Goal: Contribute content

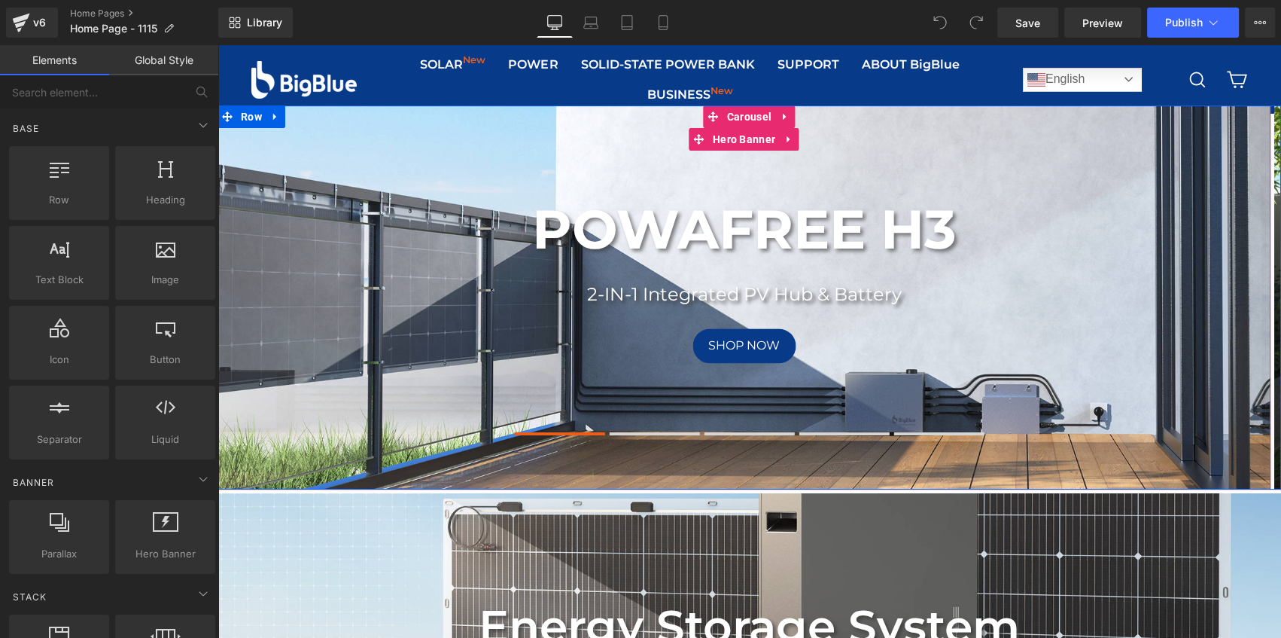
drag, startPoint x: 722, startPoint y: 145, endPoint x: 525, endPoint y: 208, distance: 206.9
click at [722, 145] on span "Hero Banner" at bounding box center [744, 139] width 70 height 23
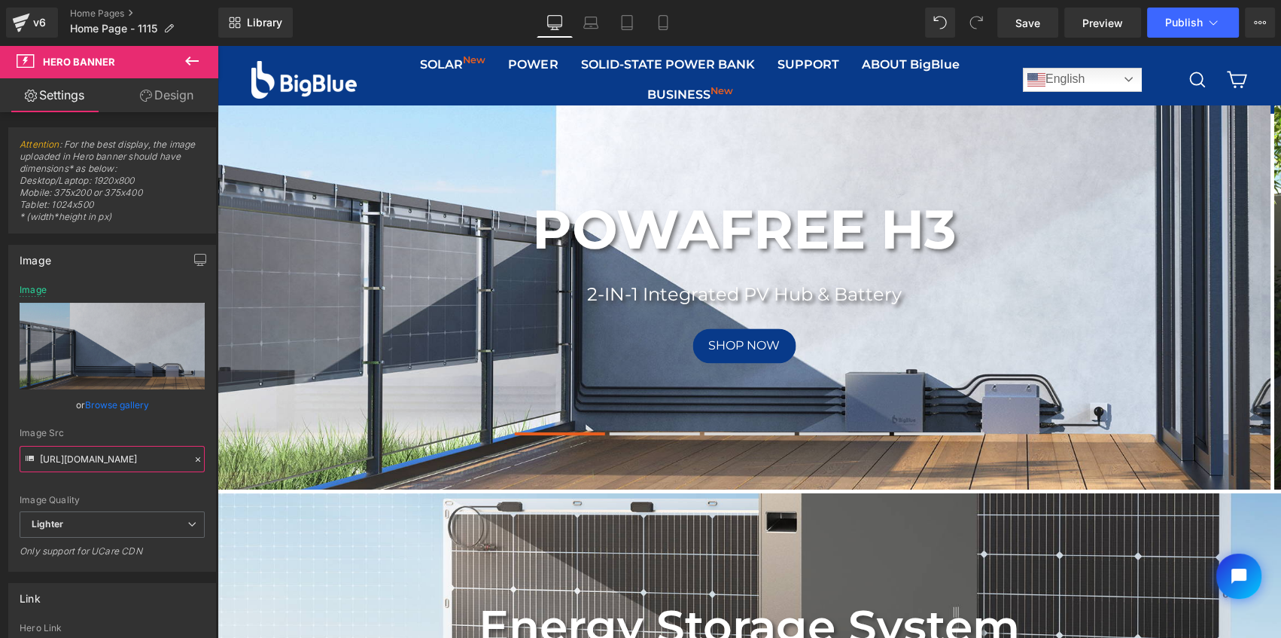
scroll to position [0, 443]
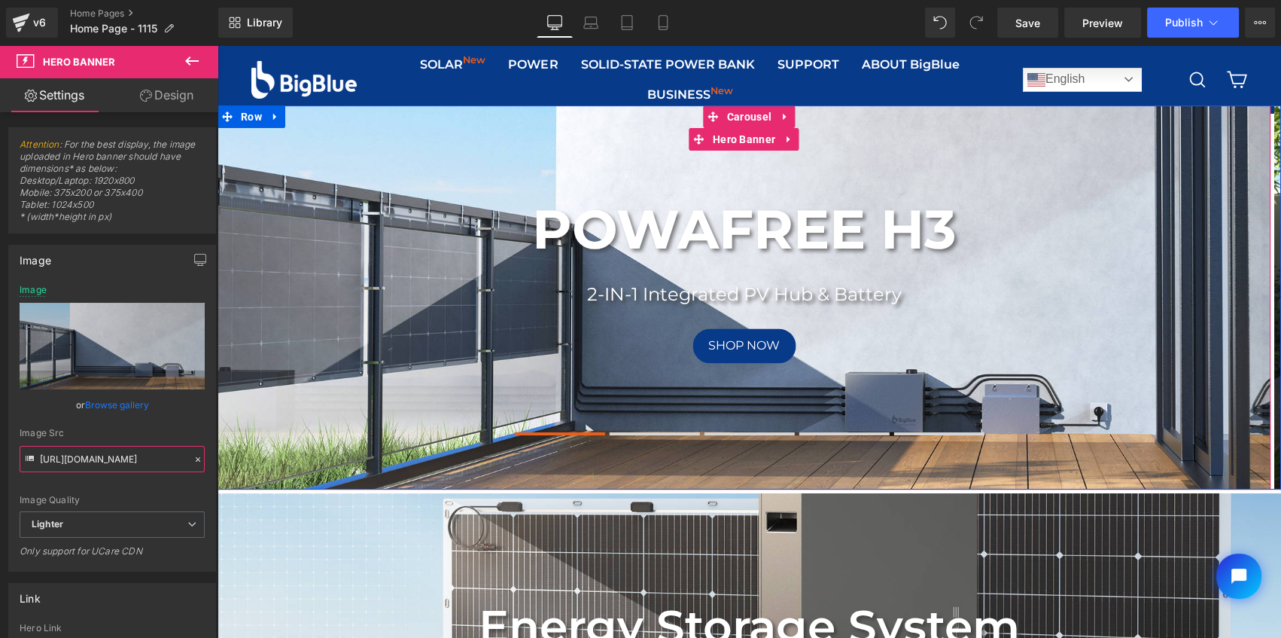
drag, startPoint x: 256, startPoint y: 505, endPoint x: 261, endPoint y: 458, distance: 47.0
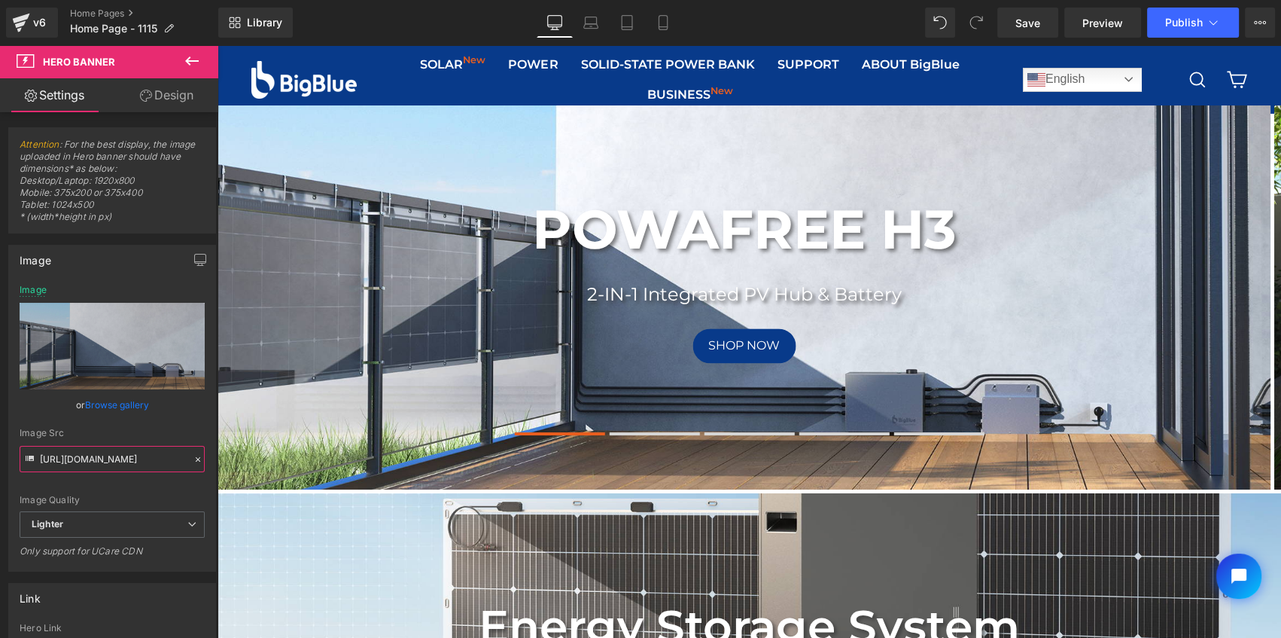
scroll to position [0, 0]
click at [650, 436] on button at bounding box center [655, 433] width 90 height 11
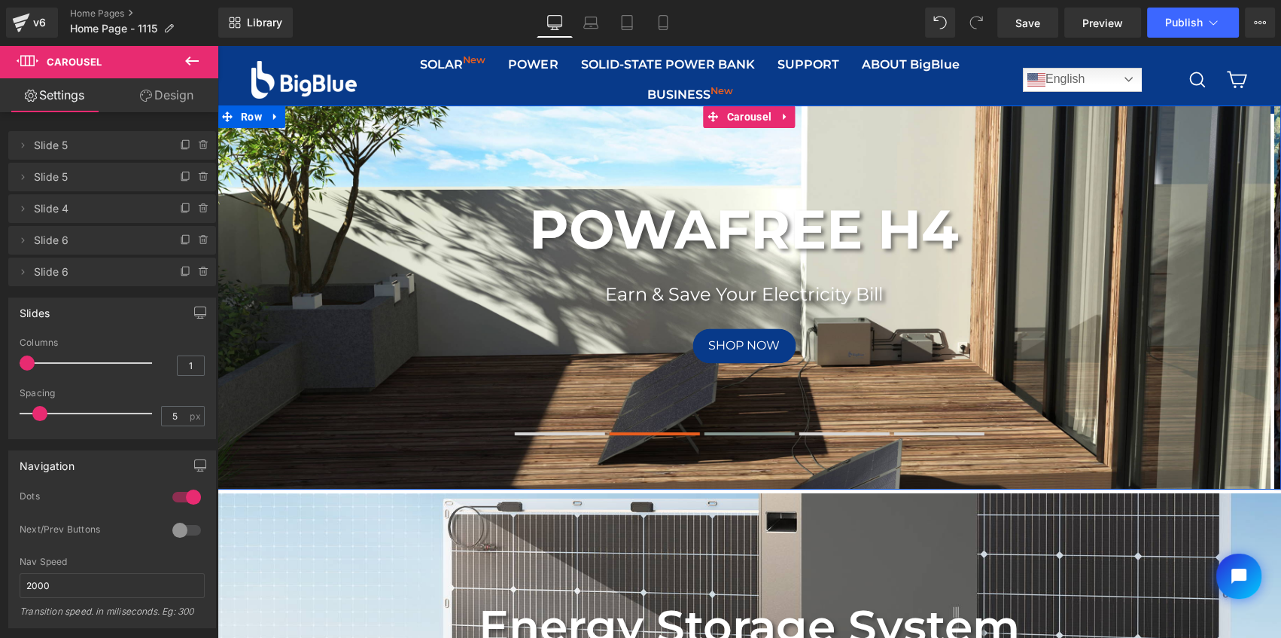
click at [757, 436] on button at bounding box center [750, 433] width 90 height 11
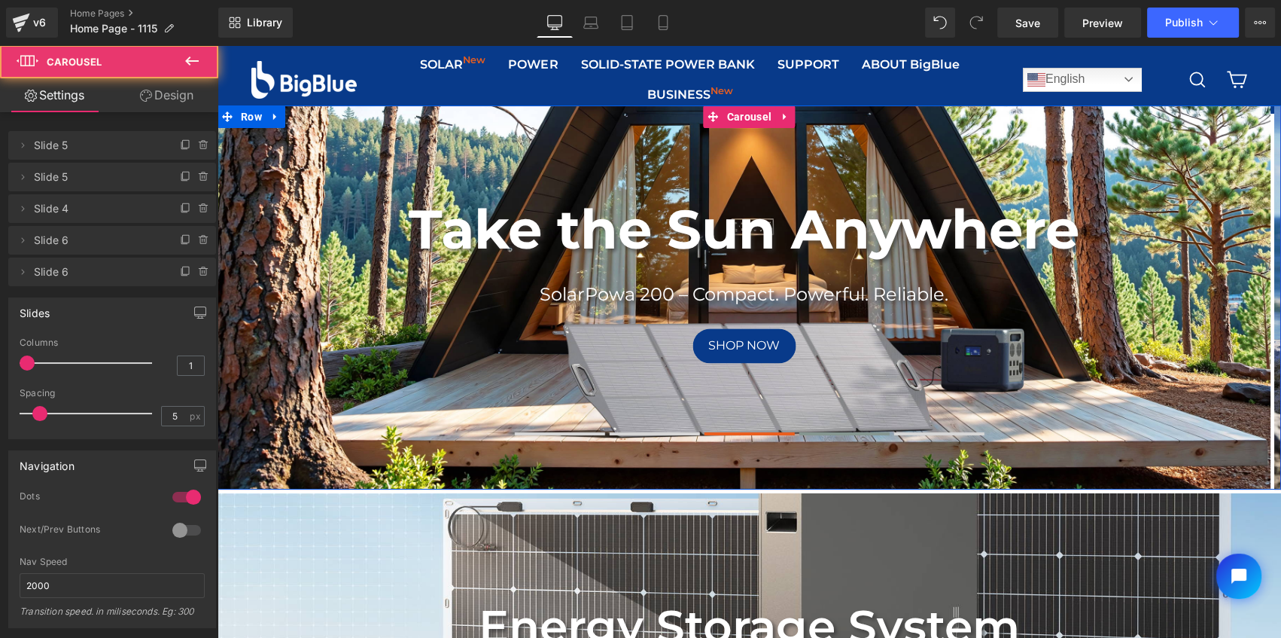
click at [809, 432] on span at bounding box center [844, 433] width 90 height 3
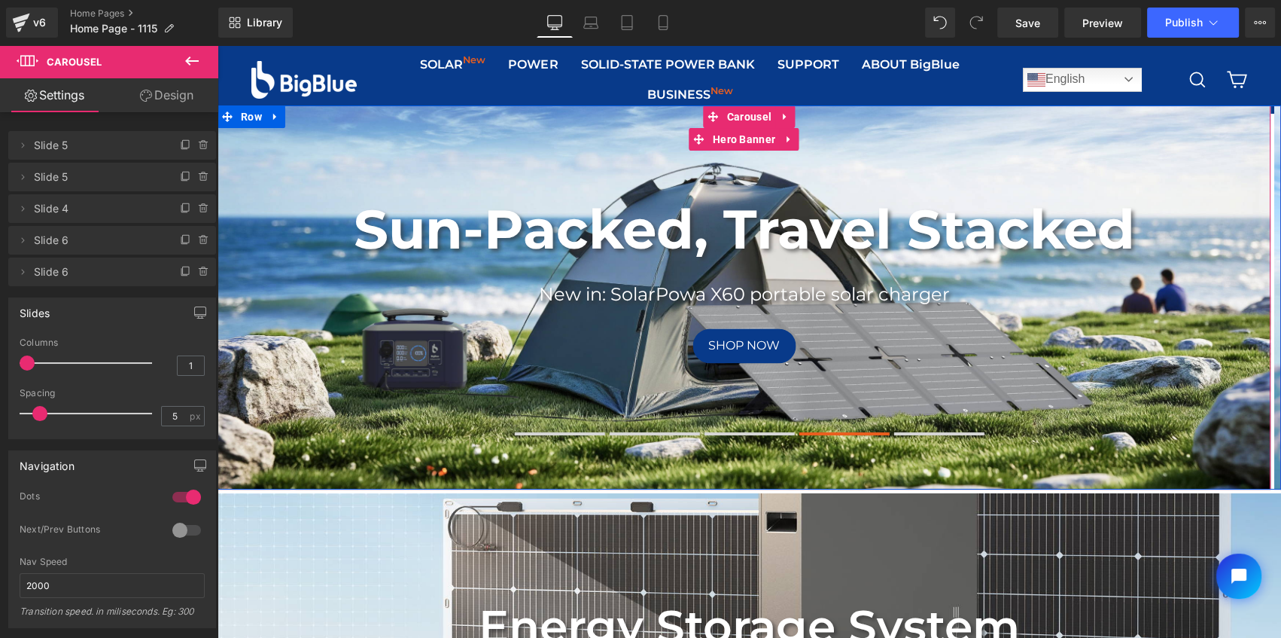
click at [985, 129] on div "Sun-Packed, Travel Stacked Heading New in: SolarPowa X60 portable solar charger…" at bounding box center [744, 297] width 1053 height 384
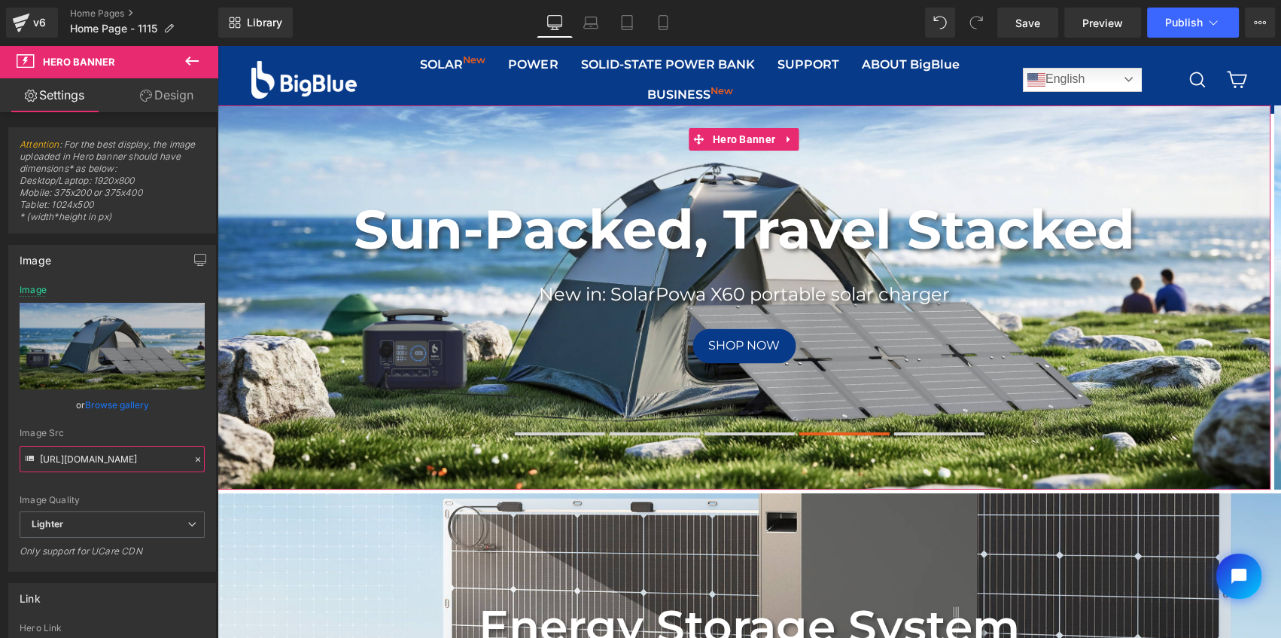
scroll to position [0, 673]
drag, startPoint x: 255, startPoint y: 503, endPoint x: 272, endPoint y: 470, distance: 37.4
click at [83, 11] on link "Home Pages" at bounding box center [144, 14] width 148 height 12
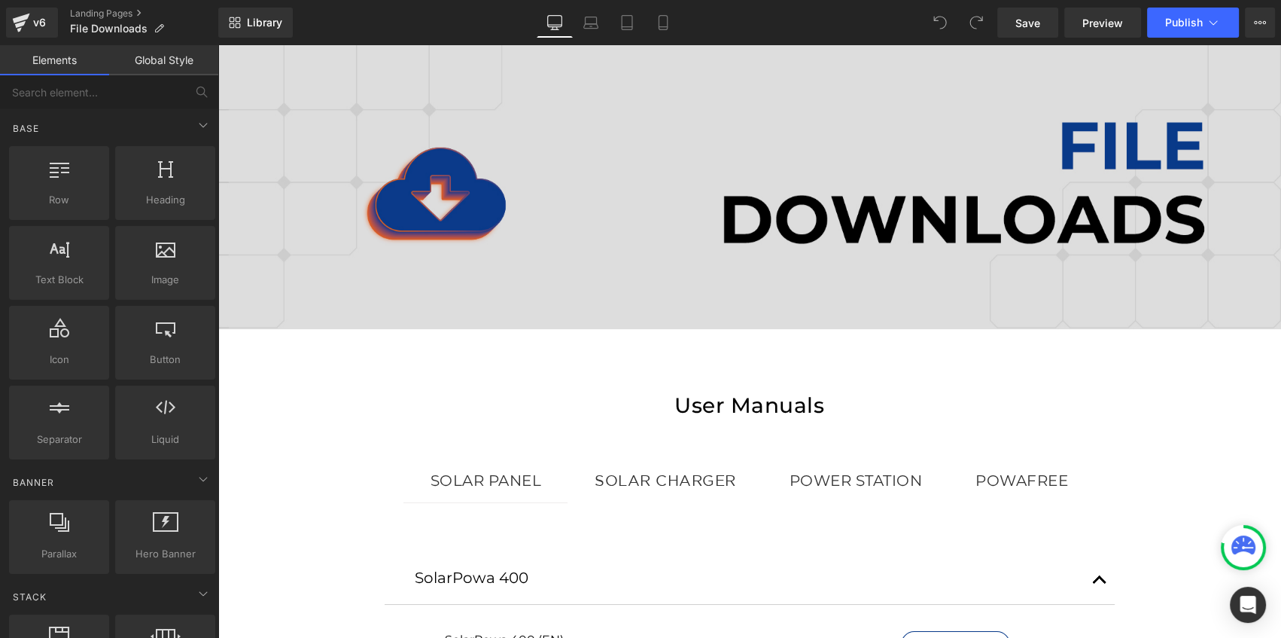
scroll to position [205, 0]
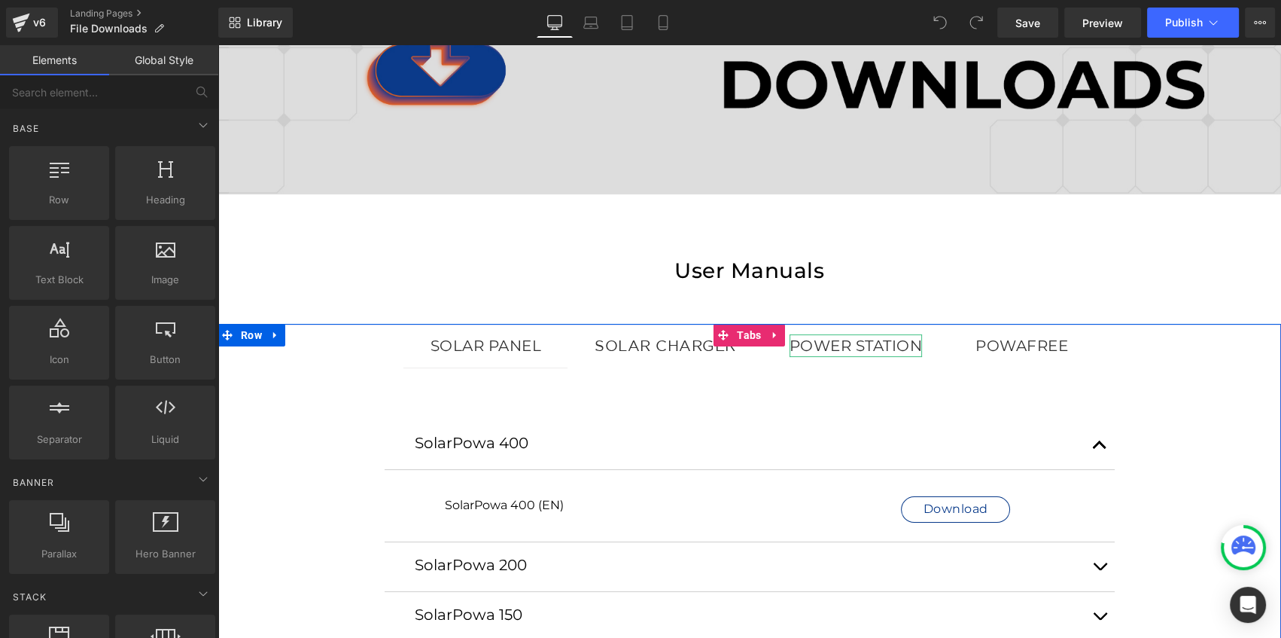
click at [875, 348] on div "Power Station" at bounding box center [856, 345] width 133 height 23
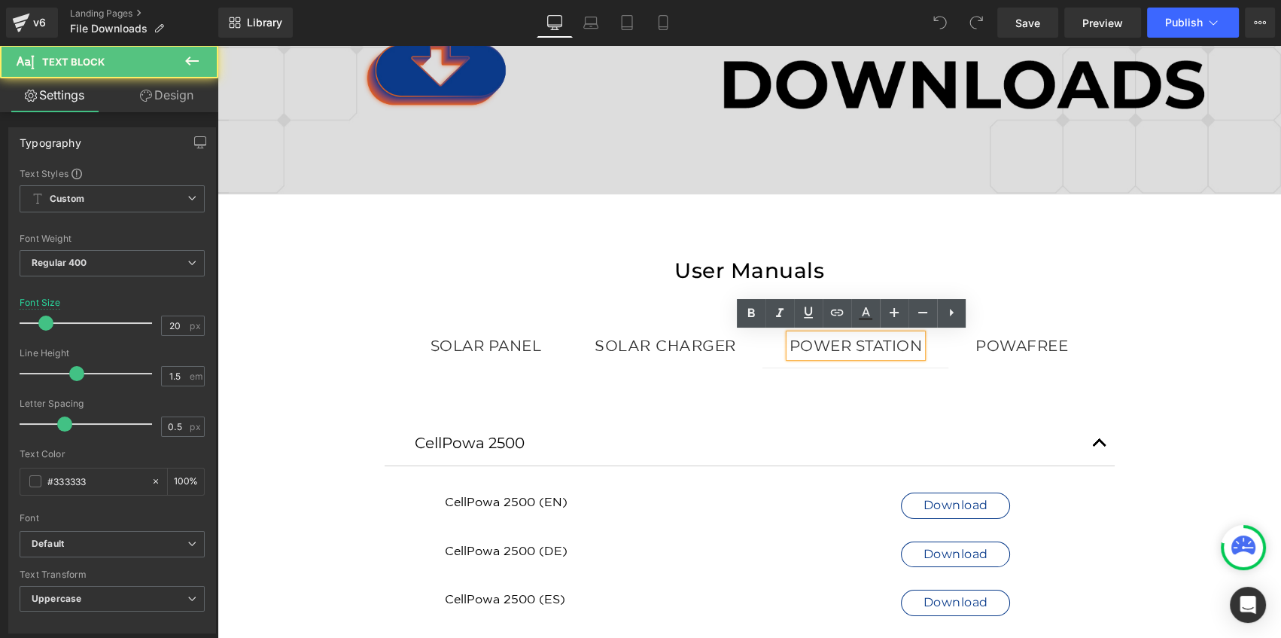
click at [1043, 342] on div "POWAFREE" at bounding box center [1021, 345] width 93 height 23
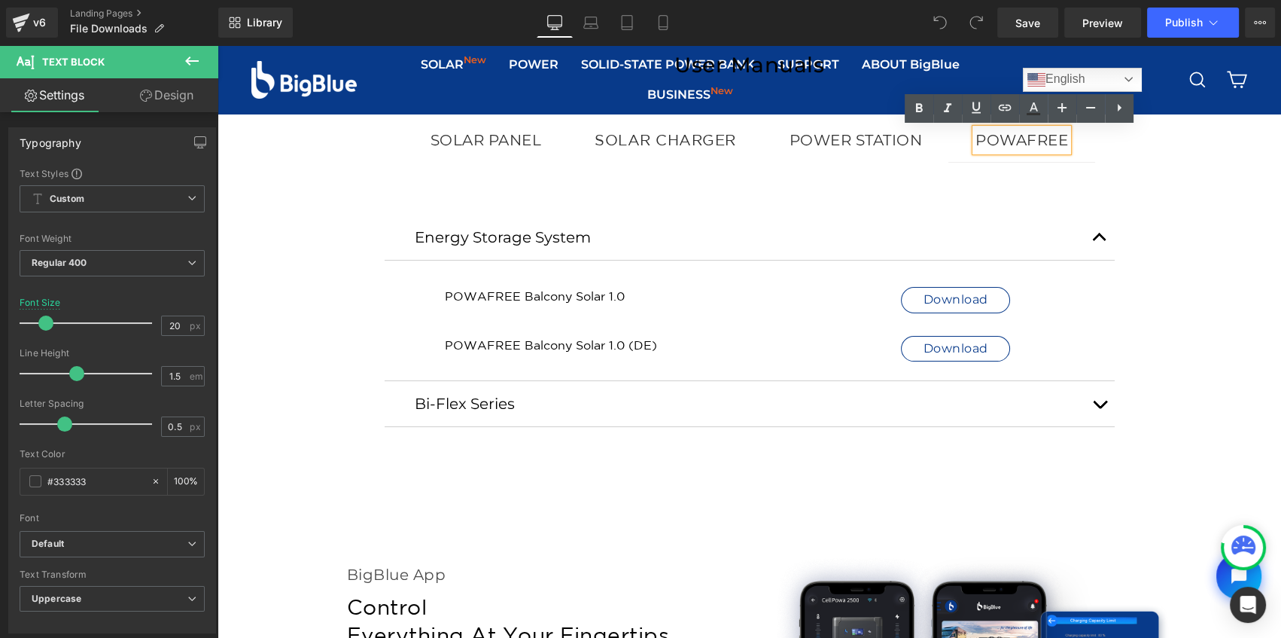
scroll to position [0, 0]
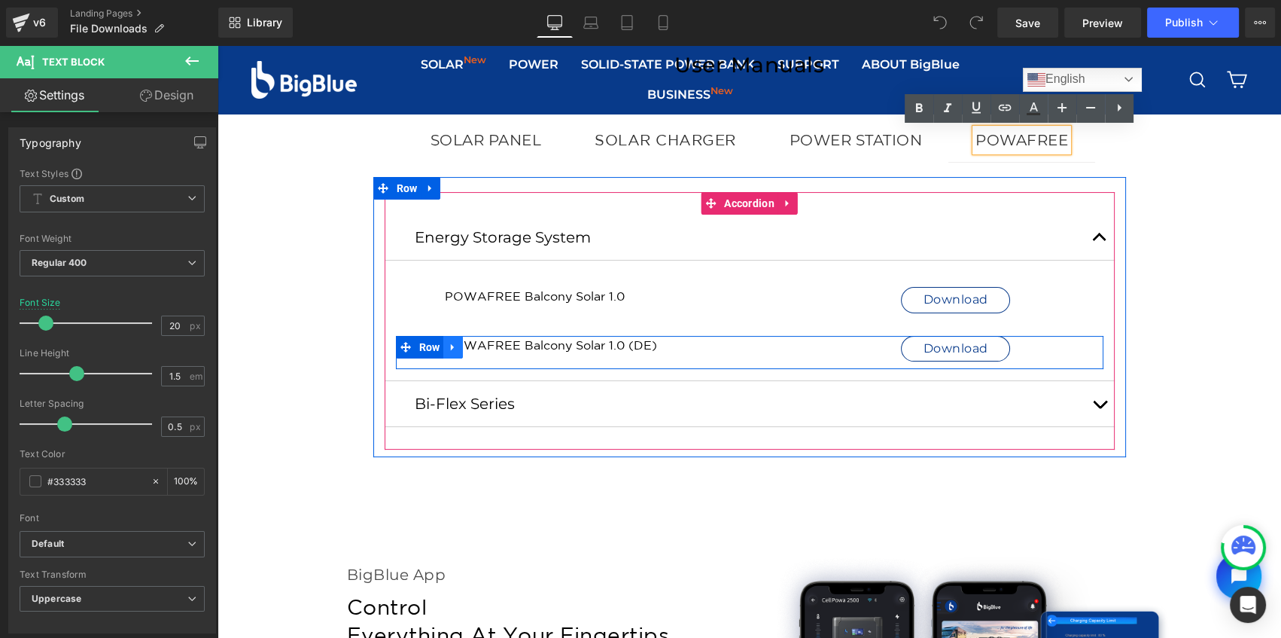
click at [449, 341] on icon at bounding box center [453, 346] width 11 height 11
click at [467, 346] on icon at bounding box center [472, 347] width 11 height 11
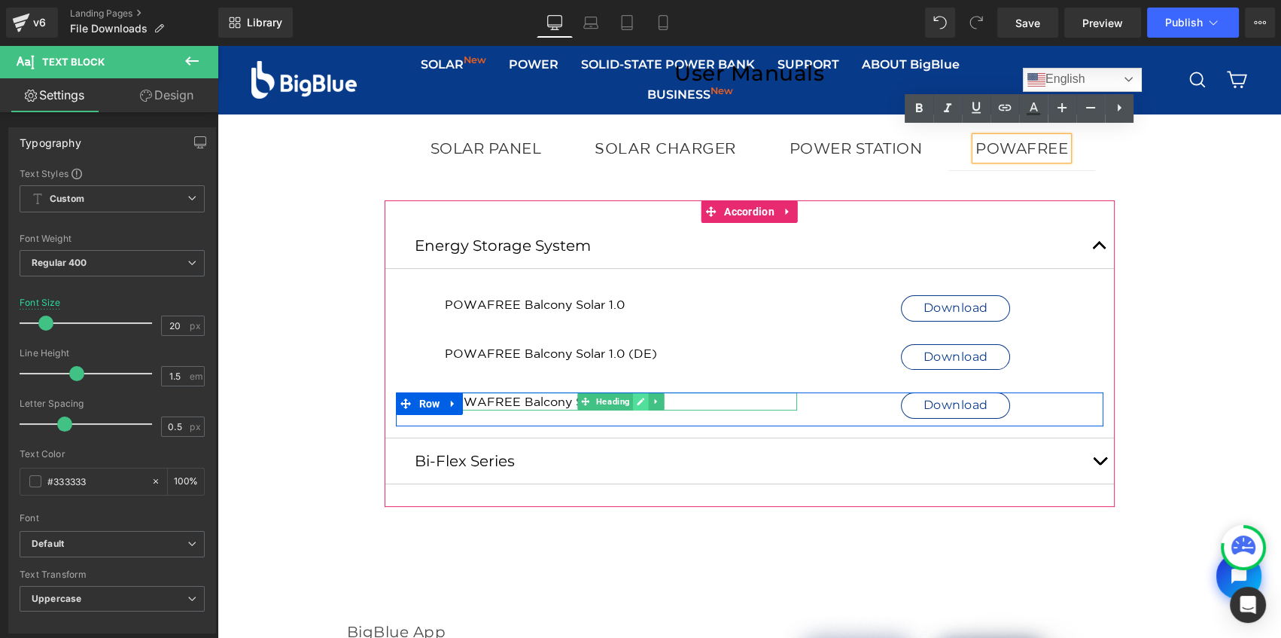
click at [637, 401] on icon at bounding box center [641, 401] width 8 height 9
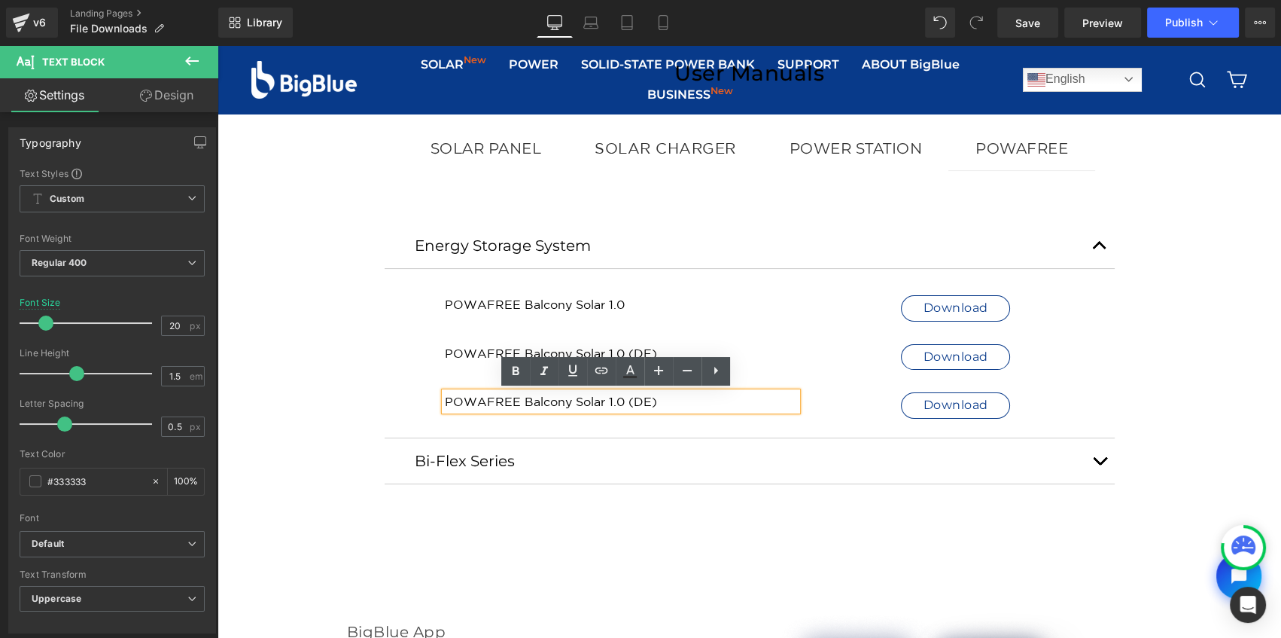
click at [610, 400] on h1 "POWAFREE Balcony Solar 1.0 (DE)" at bounding box center [621, 401] width 352 height 18
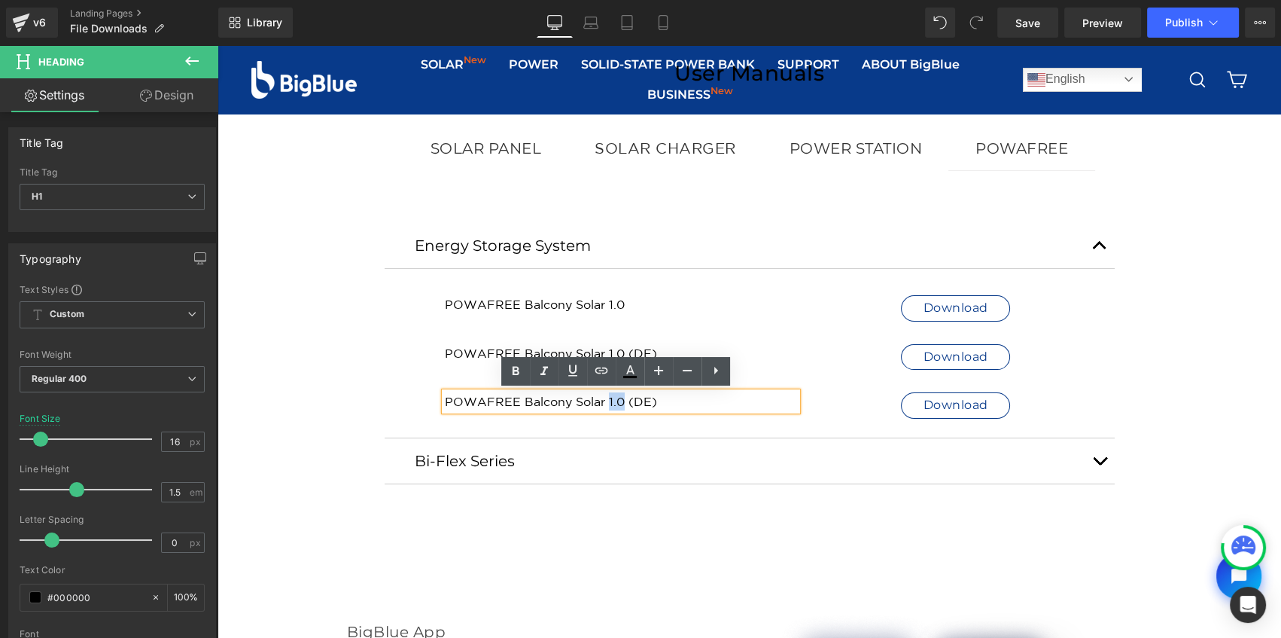
drag, startPoint x: 615, startPoint y: 398, endPoint x: 602, endPoint y: 402, distance: 13.3
click at [602, 402] on h1 "POWAFREE Balcony Solar 1.0 (DE)" at bounding box center [621, 401] width 352 height 18
copy h1 "1.0"
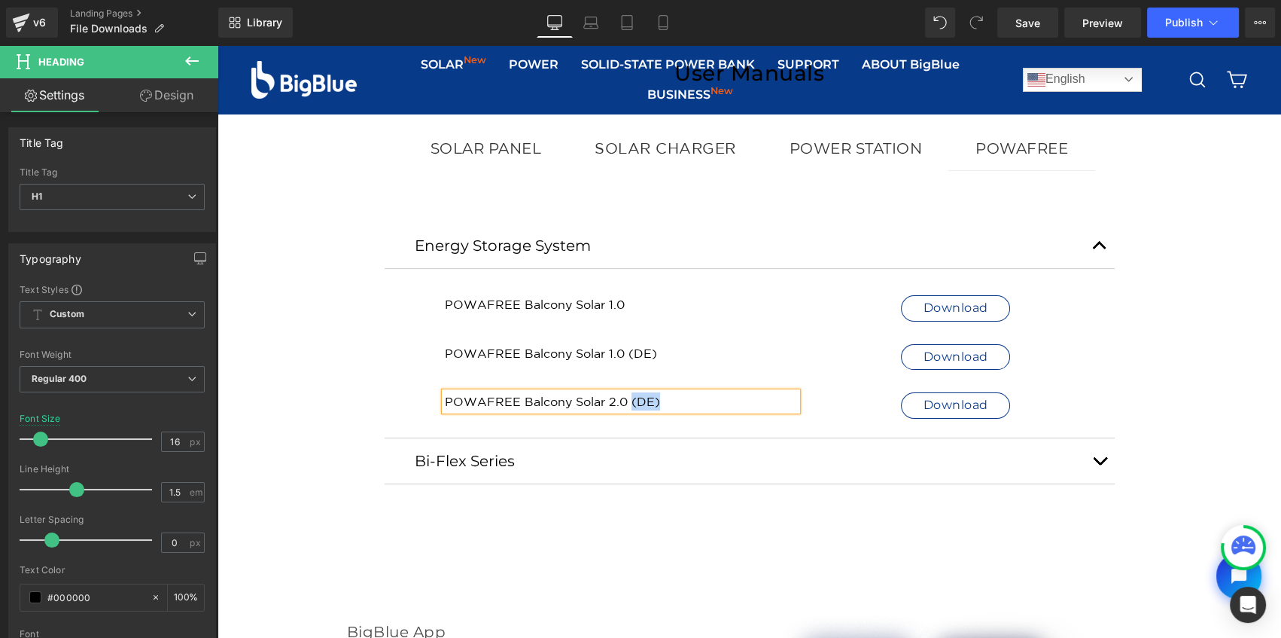
drag, startPoint x: 655, startPoint y: 394, endPoint x: 623, endPoint y: 403, distance: 32.9
click at [623, 403] on h1 "POWAFREE Balcony Solar 2.0 (DE)" at bounding box center [621, 401] width 352 height 18
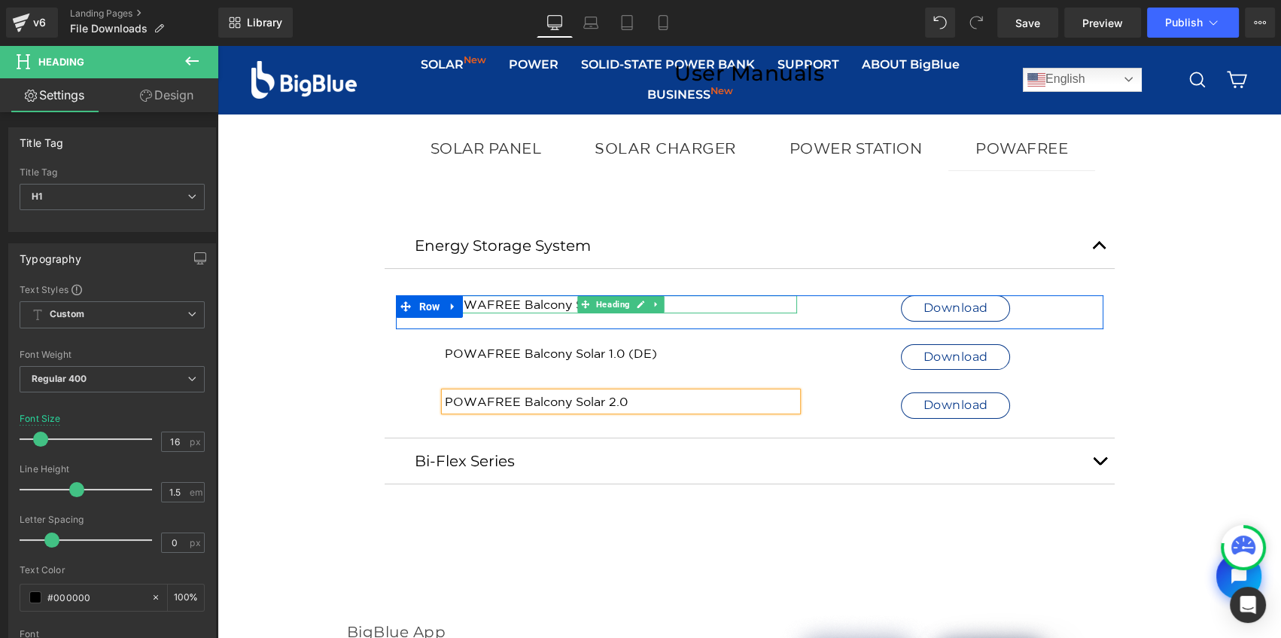
click at [637, 303] on icon at bounding box center [641, 304] width 8 height 9
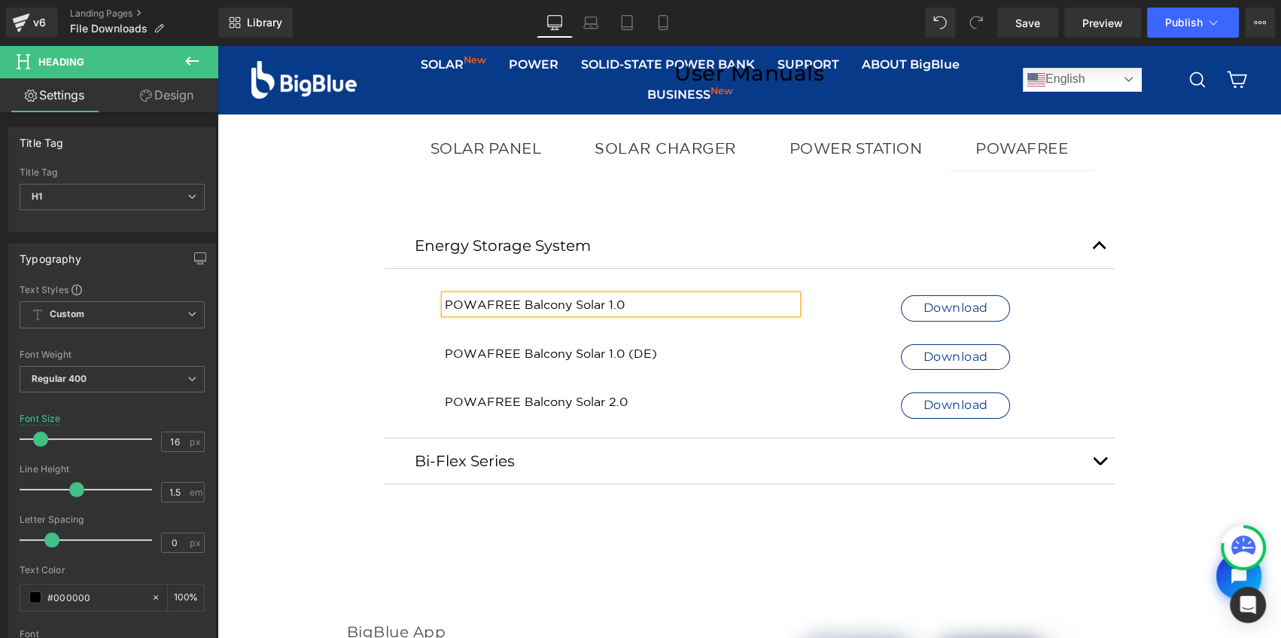
click at [634, 303] on h1 "POWAFREE Balcony Solar 1.0" at bounding box center [621, 304] width 352 height 18
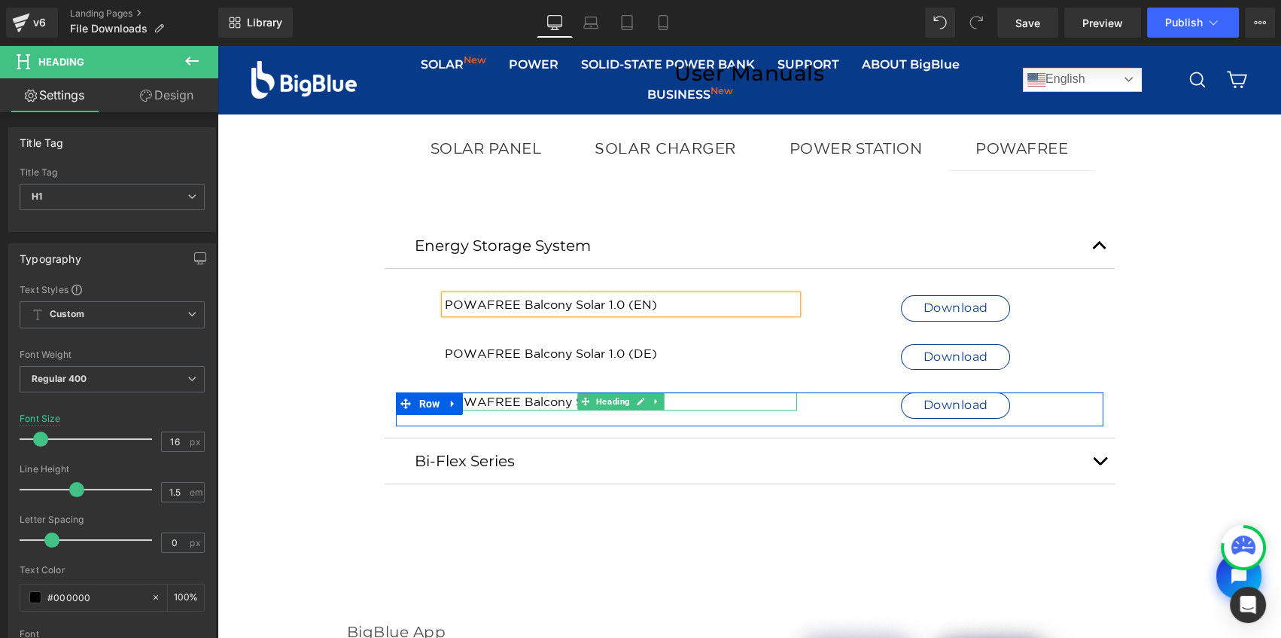
click at [637, 398] on icon at bounding box center [641, 402] width 8 height 8
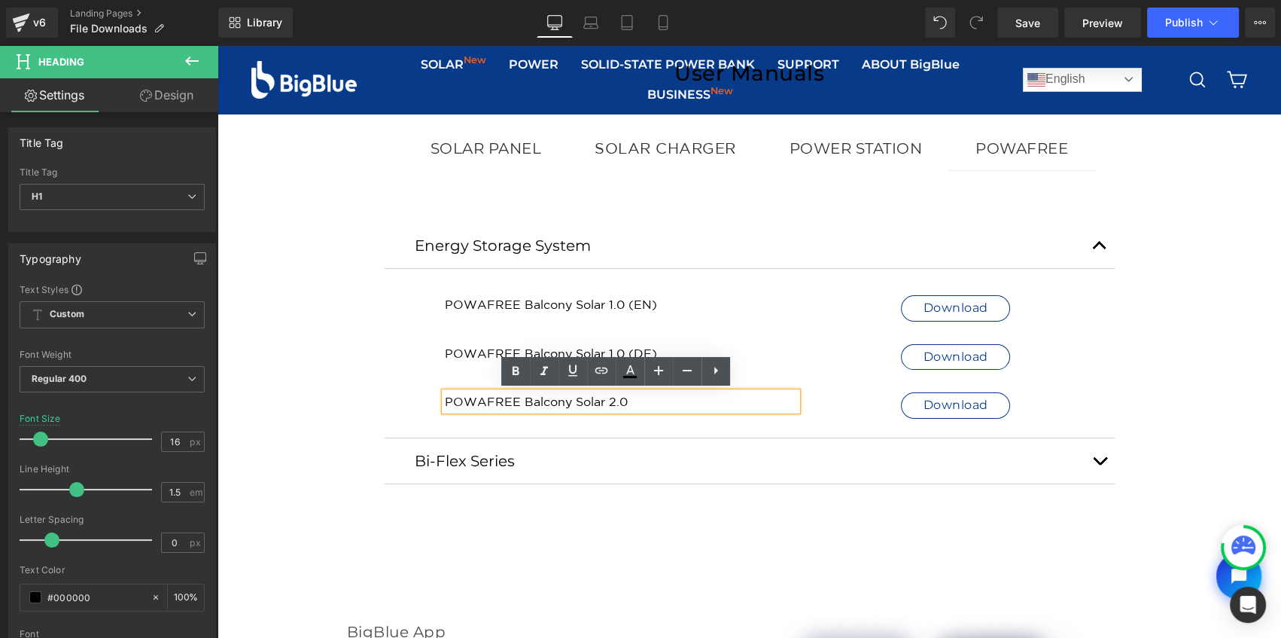
click at [637, 400] on h1 "POWAFREE Balcony Solar 2.0" at bounding box center [621, 401] width 352 height 18
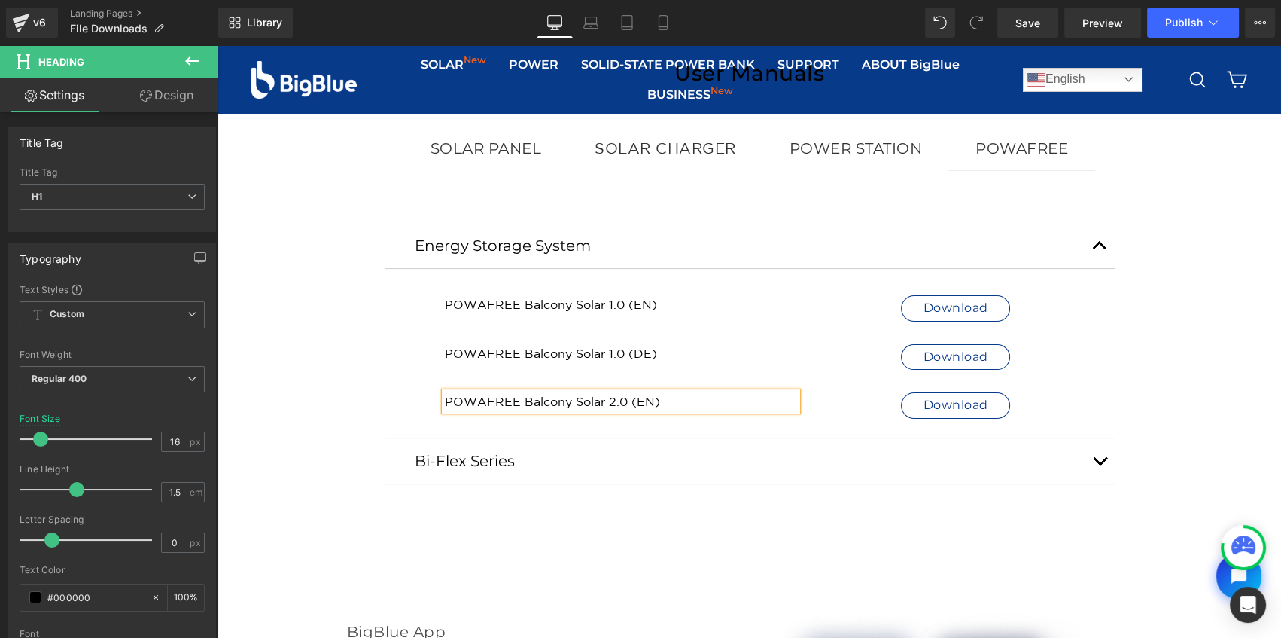
click at [611, 398] on h1 "POWAFREE Balcony Solar 2.0 (EN)" at bounding box center [621, 401] width 352 height 18
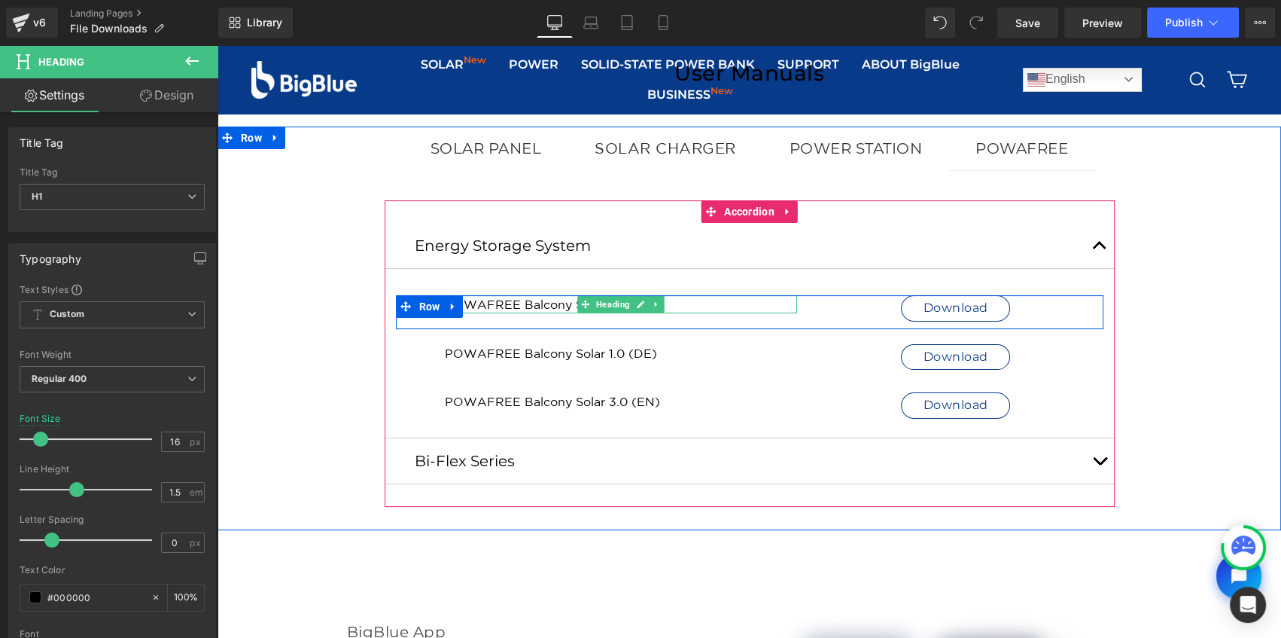
click at [519, 304] on h1 "POWAFREE Balcony Solar 1.0 (EN)" at bounding box center [621, 304] width 352 height 18
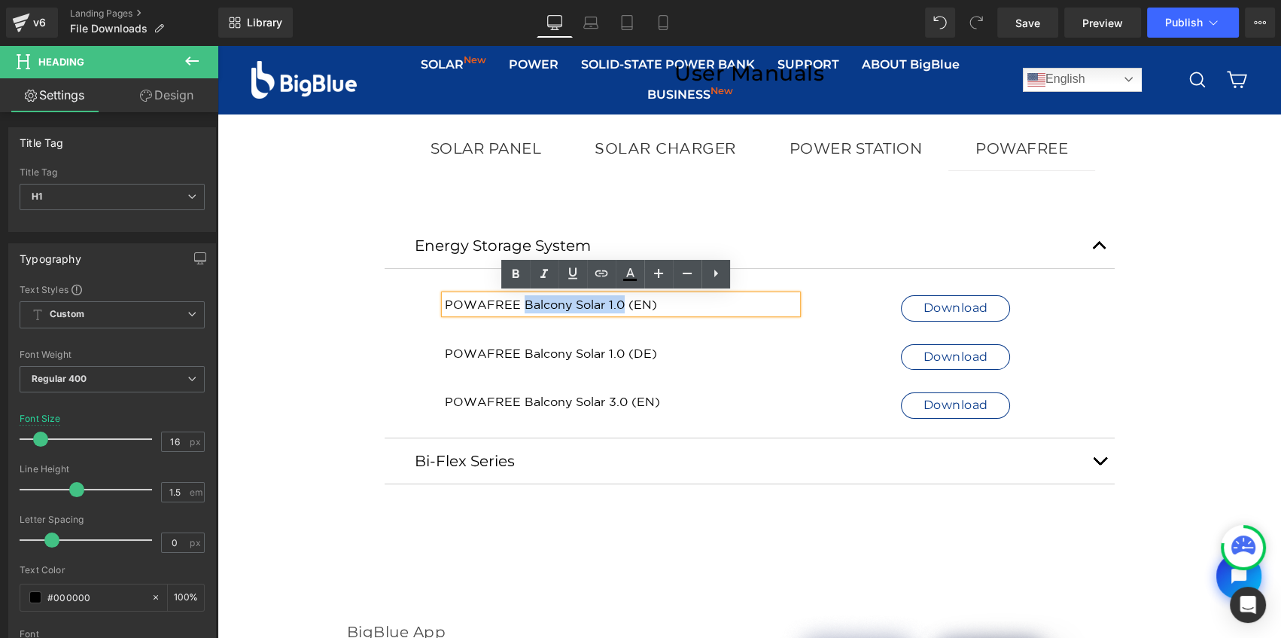
drag, startPoint x: 519, startPoint y: 304, endPoint x: 615, endPoint y: 303, distance: 95.6
click at [615, 303] on h1 "POWAFREE Balcony Solar 1.0 (EN)" at bounding box center [621, 304] width 352 height 18
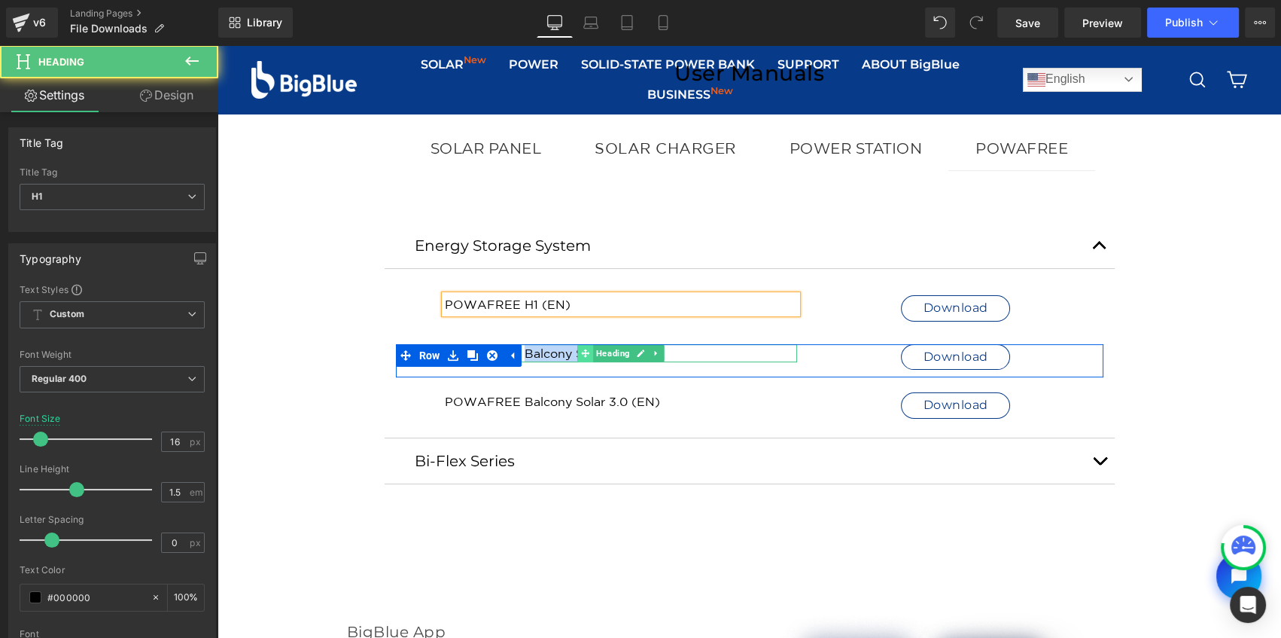
drag, startPoint x: 551, startPoint y: 348, endPoint x: 580, endPoint y: 351, distance: 29.4
click at [580, 351] on div "POWAFREE Balcony Solar 1.0 (DE) Heading" at bounding box center [621, 353] width 352 height 18
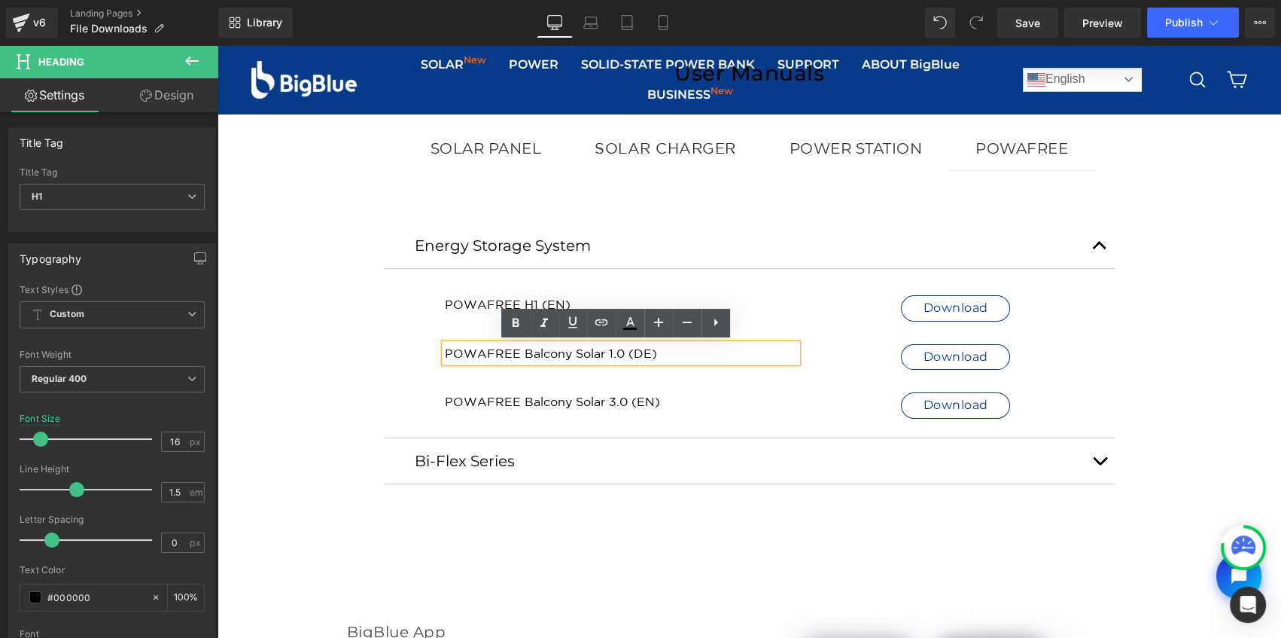
click at [525, 348] on h1 "POWAFREE Balcony Solar 1.0 (DE)" at bounding box center [621, 353] width 352 height 18
drag, startPoint x: 520, startPoint y: 350, endPoint x: 616, endPoint y: 351, distance: 95.6
click at [616, 351] on h1 "POWAFREE Balcony Solar 1.0 (DE)" at bounding box center [621, 353] width 352 height 18
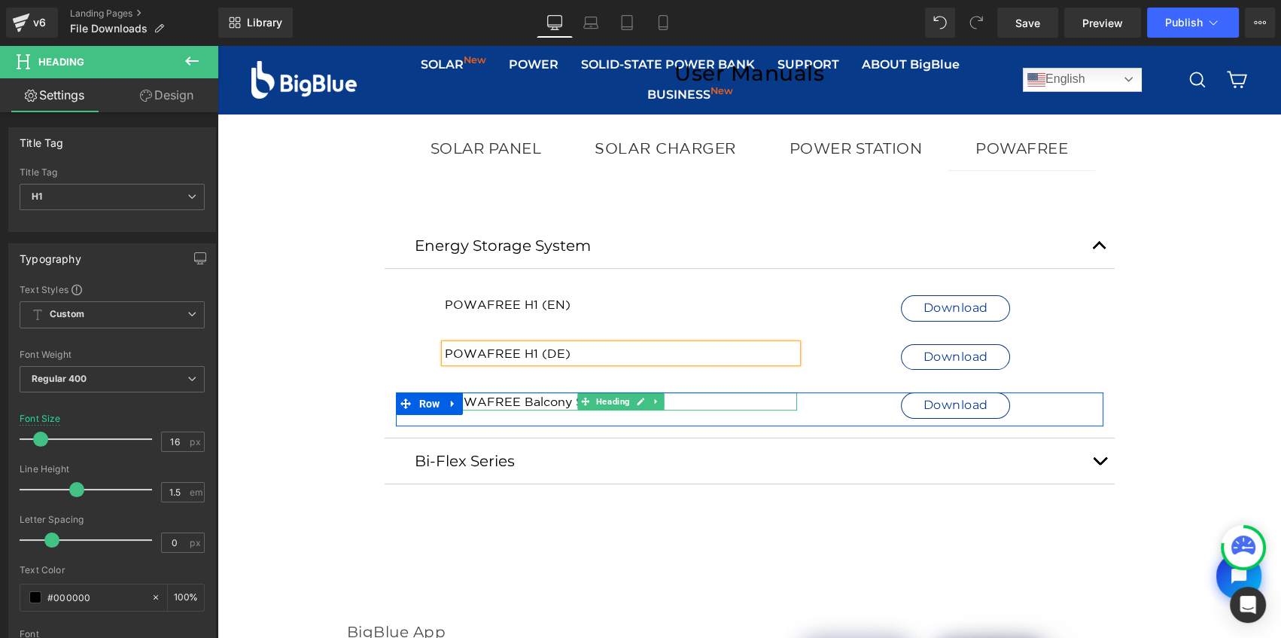
click at [543, 401] on h1 "POWAFREE Balcony Solar 3.0 (EN)" at bounding box center [621, 401] width 352 height 18
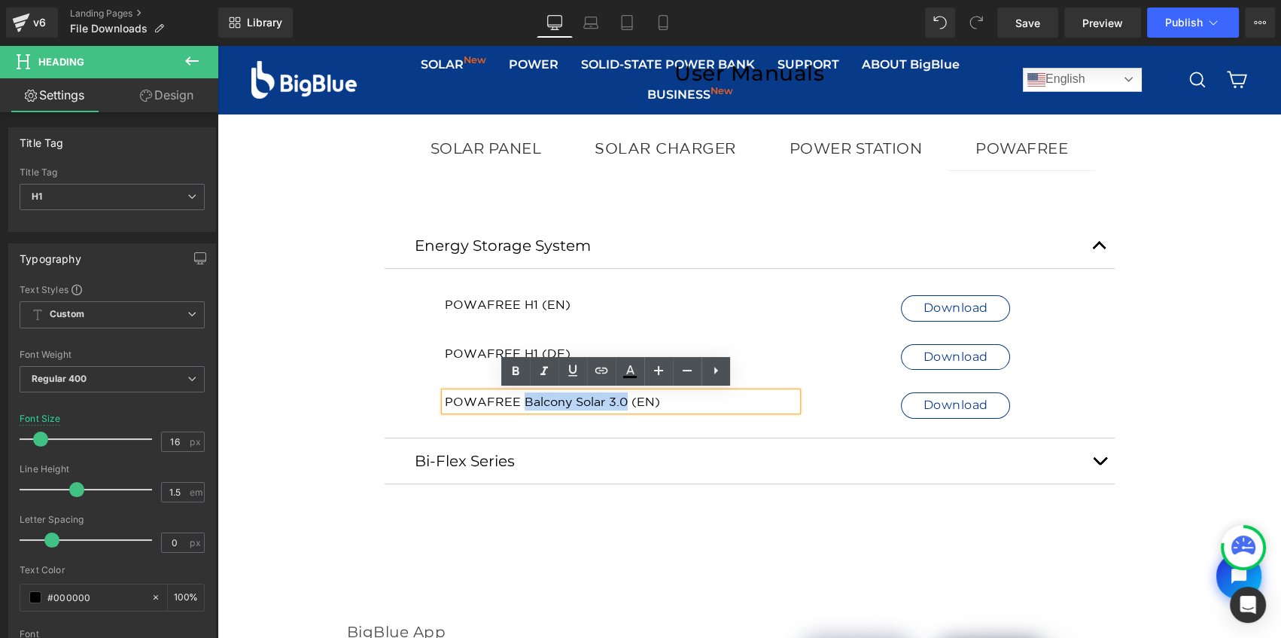
drag, startPoint x: 517, startPoint y: 398, endPoint x: 621, endPoint y: 399, distance: 103.9
click at [621, 399] on h1 "POWAFREE Balcony Solar 3.0 (EN)" at bounding box center [621, 401] width 352 height 18
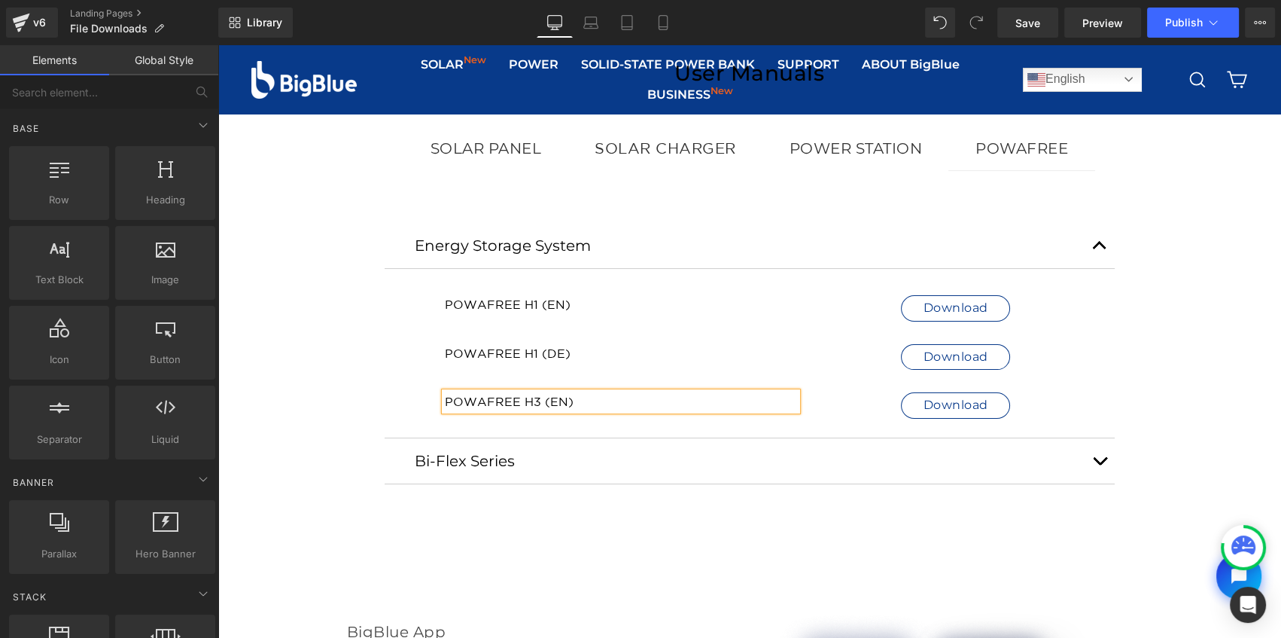
drag, startPoint x: 618, startPoint y: 540, endPoint x: 635, endPoint y: 531, distance: 19.5
click at [620, 540] on div "Image Row User Manuals Heading Solar Panel Text Block Solar Charger Text Block …" at bounding box center [750, 439] width 1064 height 1472
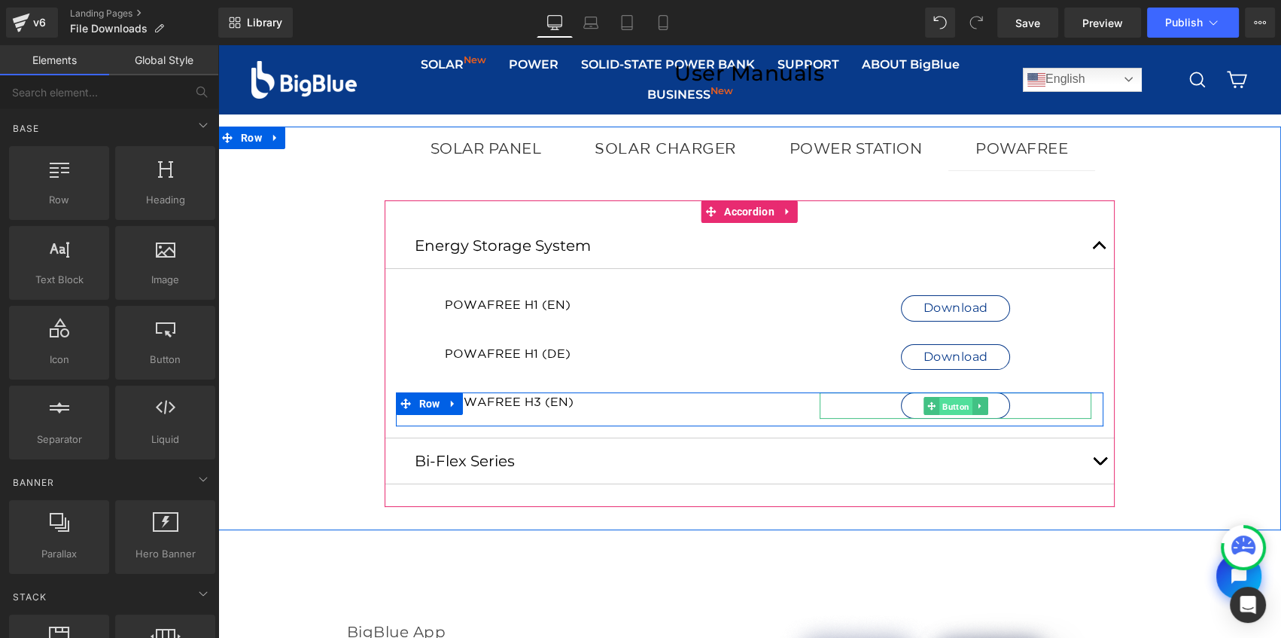
click at [948, 404] on span "Button" at bounding box center [955, 406] width 33 height 18
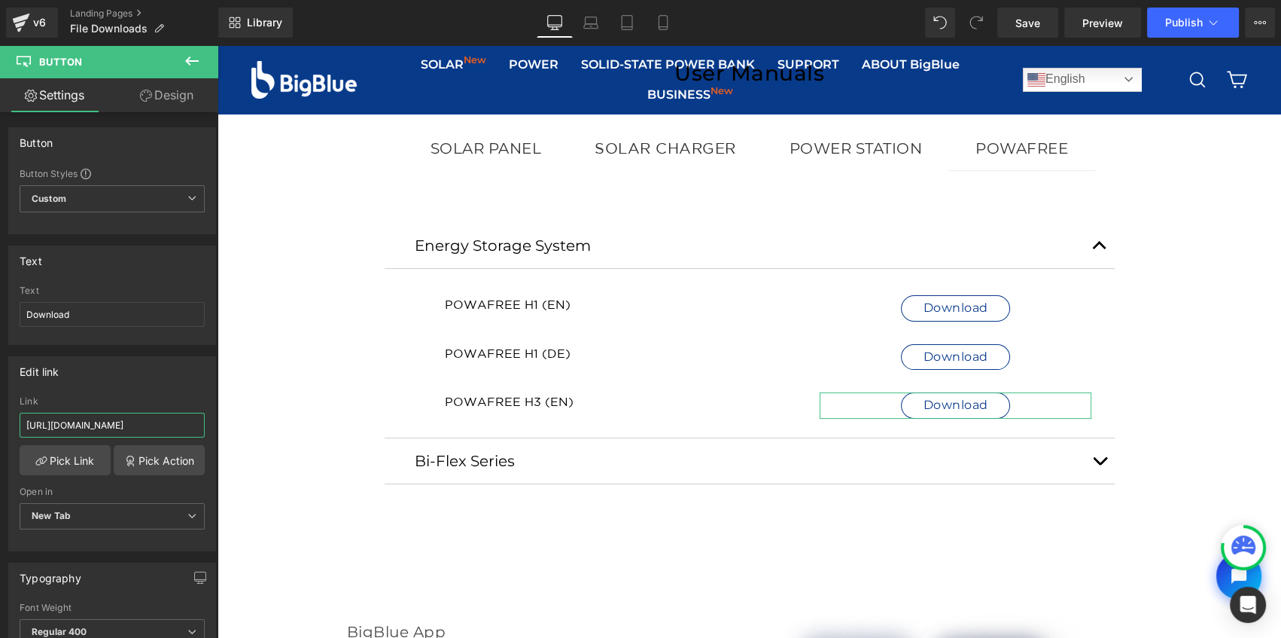
scroll to position [0, 233]
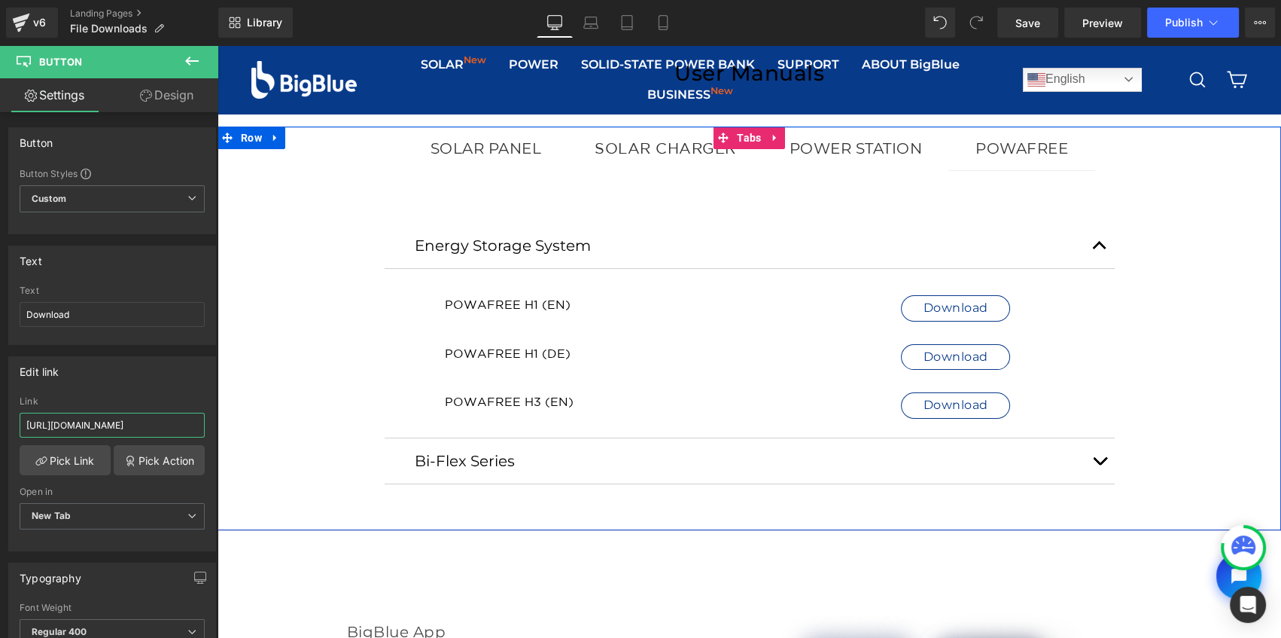
drag, startPoint x: 242, startPoint y: 467, endPoint x: 254, endPoint y: 422, distance: 46.6
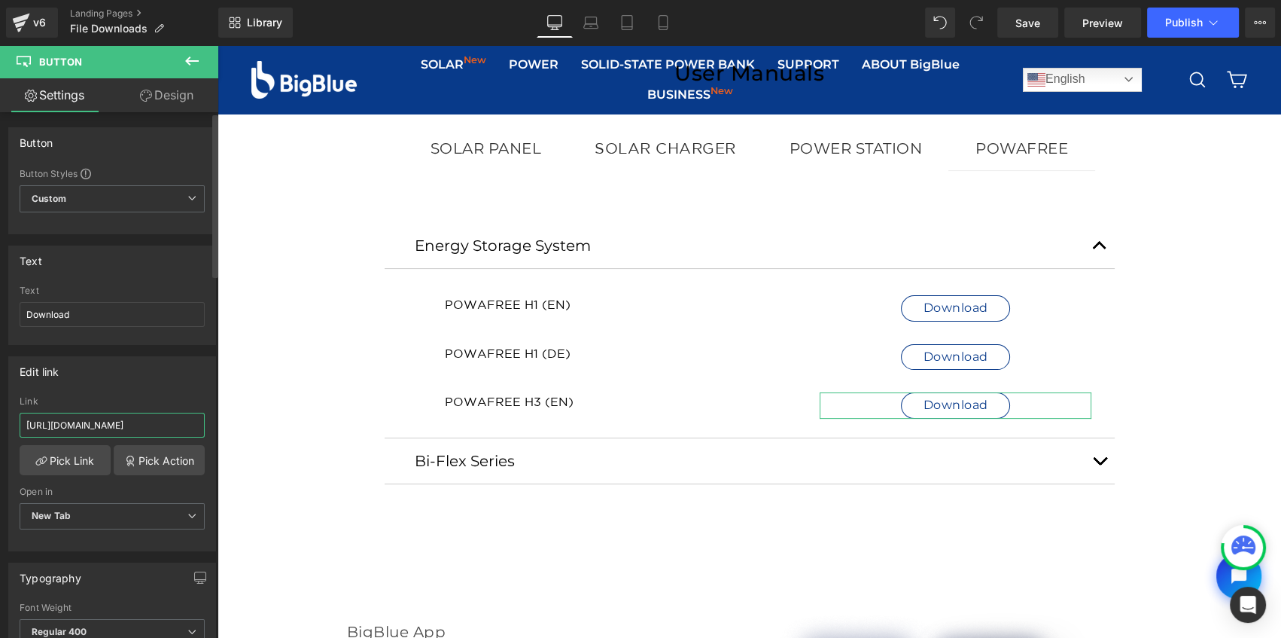
paste input "x3y-h358vcTUaSQdtGy5I0M26wzEjNEr"
type input "https://drive.google.com/file/d/1x3y-h358vcTUaSQdtGy5I0M26wzEjNEr/view?usp=shar…"
click at [158, 393] on div "Edit link https://drive.google.com/file/d/1englgV6Mc3Byhsd7KB3tNATwQ8WFFVRc/vie…" at bounding box center [112, 453] width 208 height 195
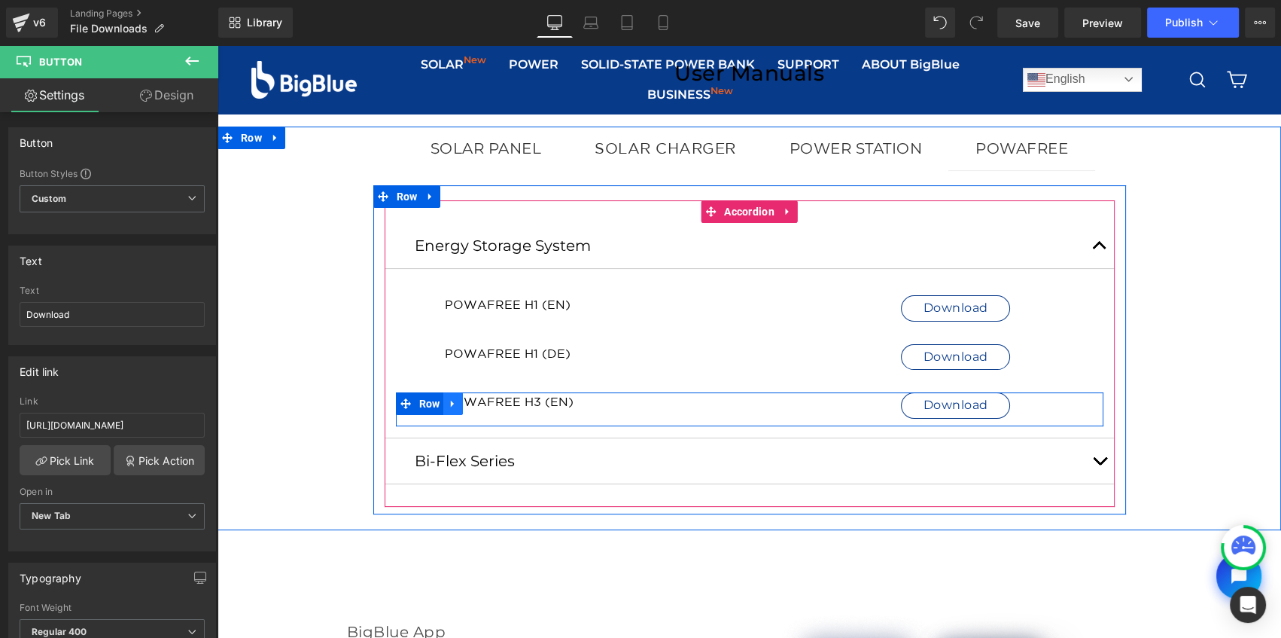
click at [451, 403] on icon at bounding box center [453, 403] width 11 height 11
click at [467, 405] on icon at bounding box center [472, 403] width 11 height 11
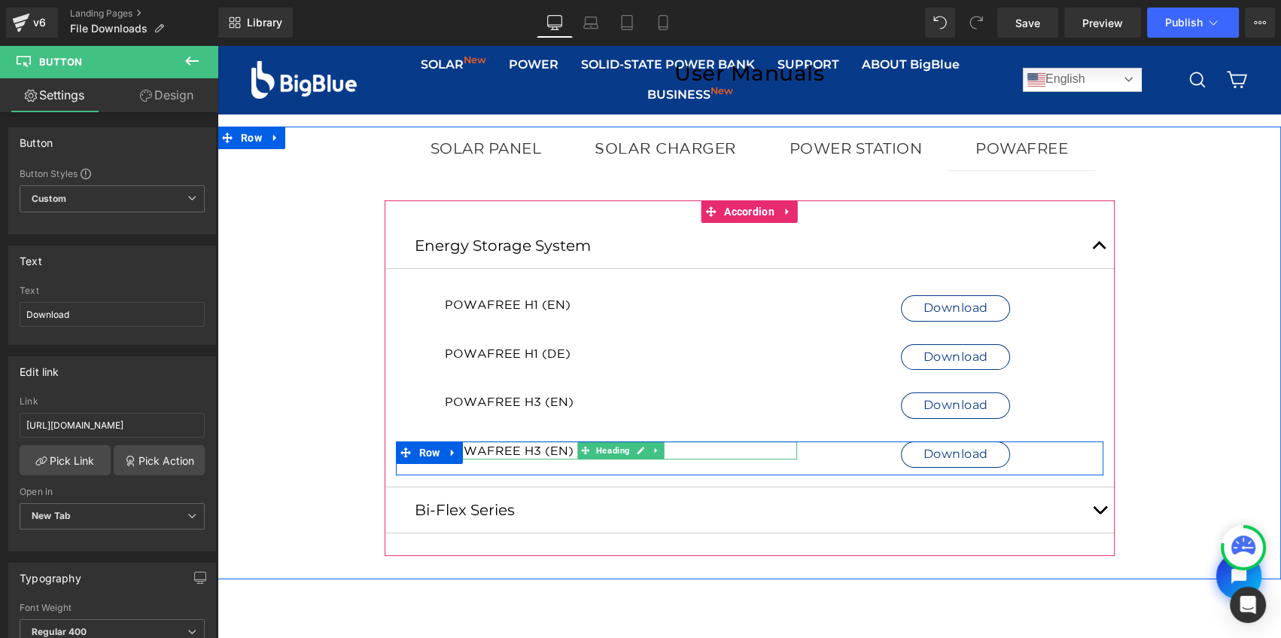
click at [550, 447] on h1 "POWAFREE H3 (EN)" at bounding box center [621, 450] width 352 height 18
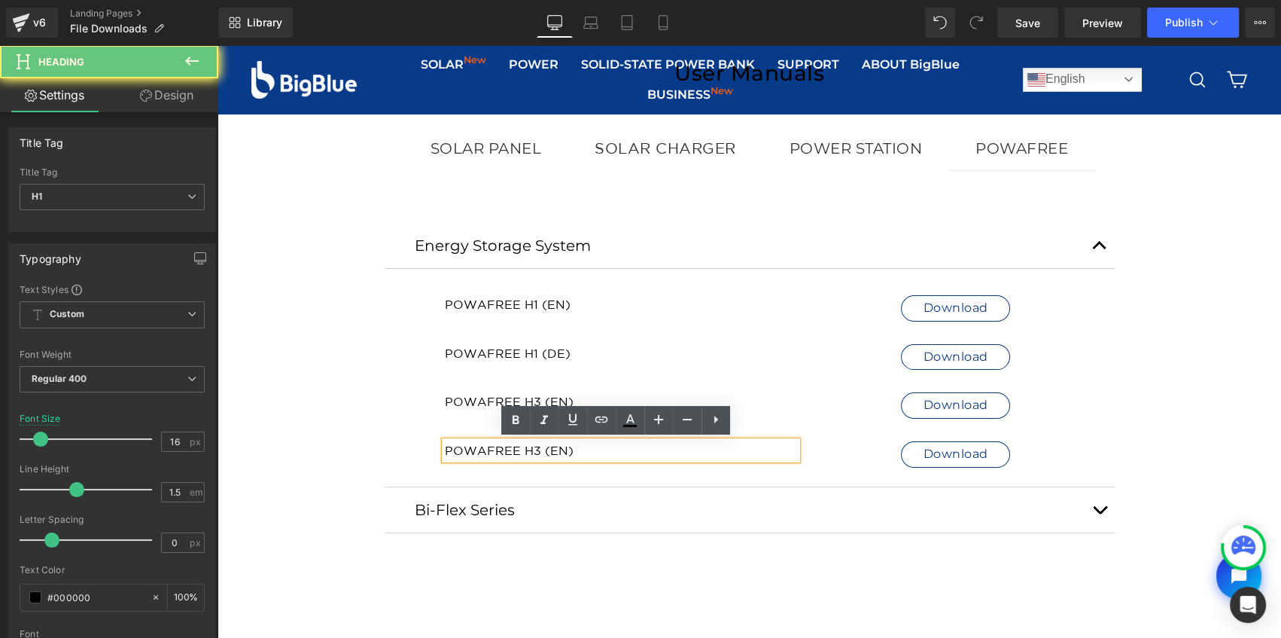
click at [551, 451] on h1 "POWAFREE H3 (EN)" at bounding box center [621, 450] width 352 height 18
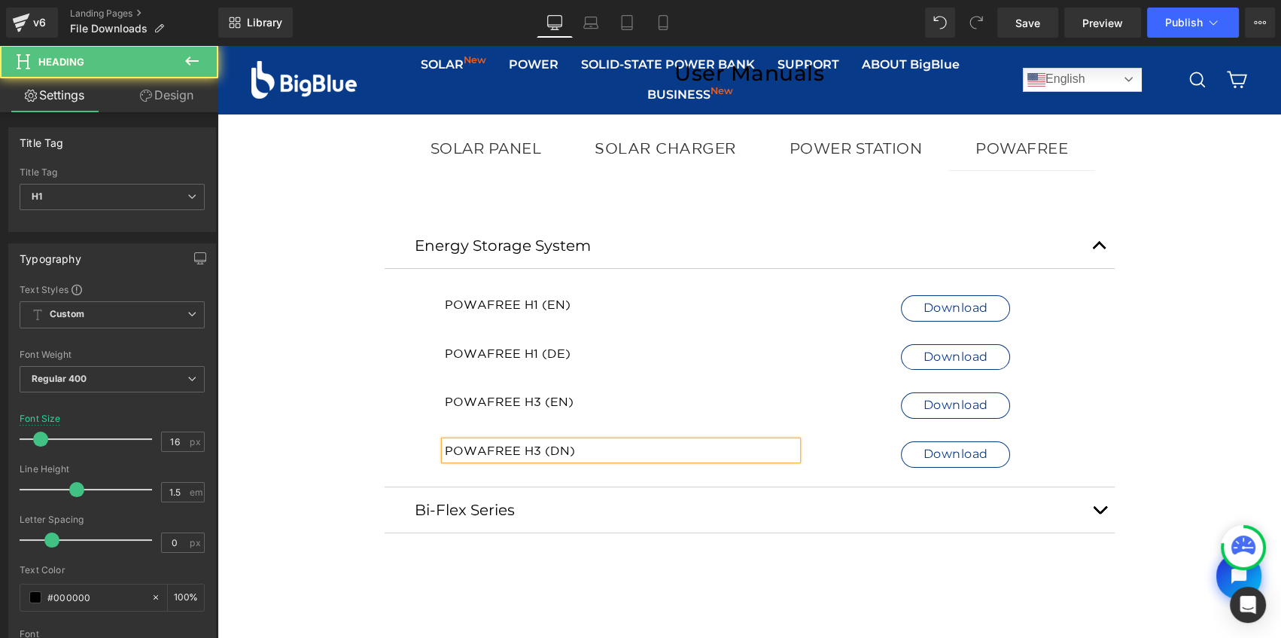
click at [563, 449] on h1 "POWAFREE H3 (DN)" at bounding box center [621, 450] width 352 height 18
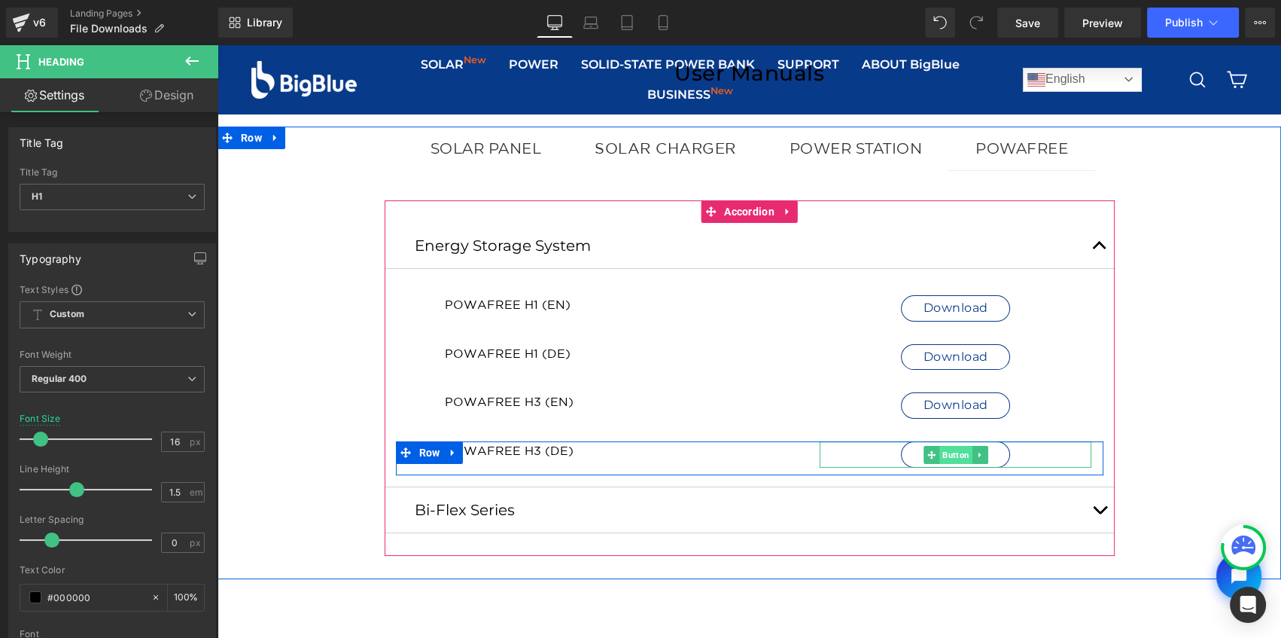
click at [955, 458] on span "Button" at bounding box center [955, 455] width 33 height 18
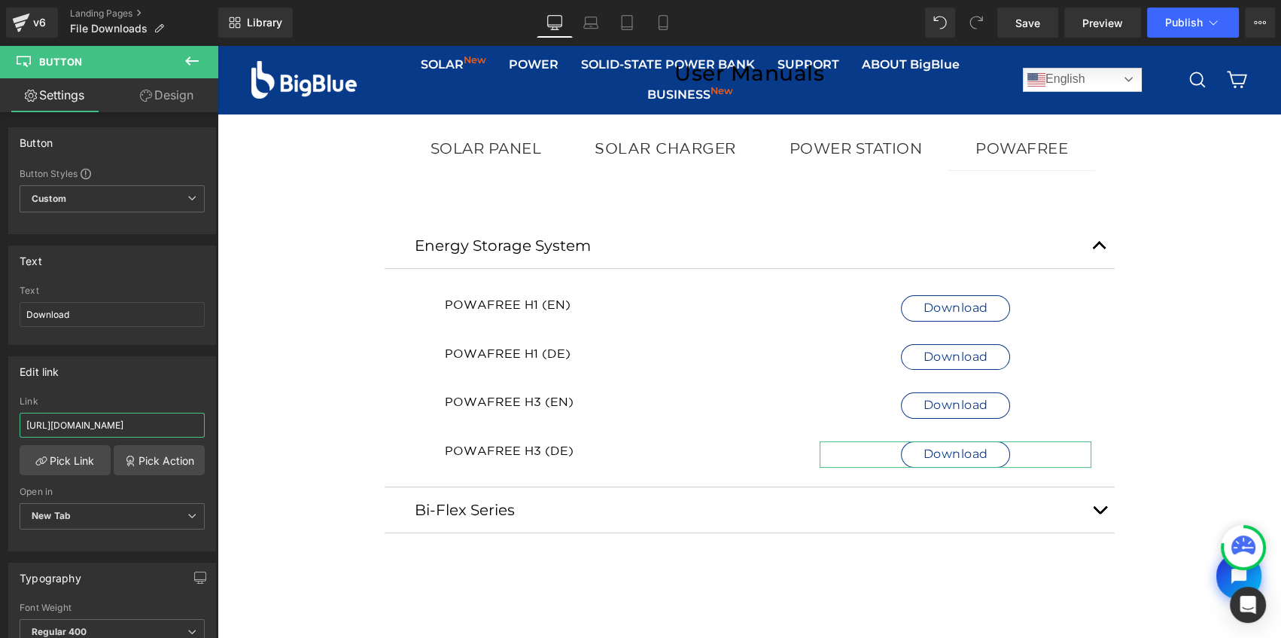
scroll to position [0, 221]
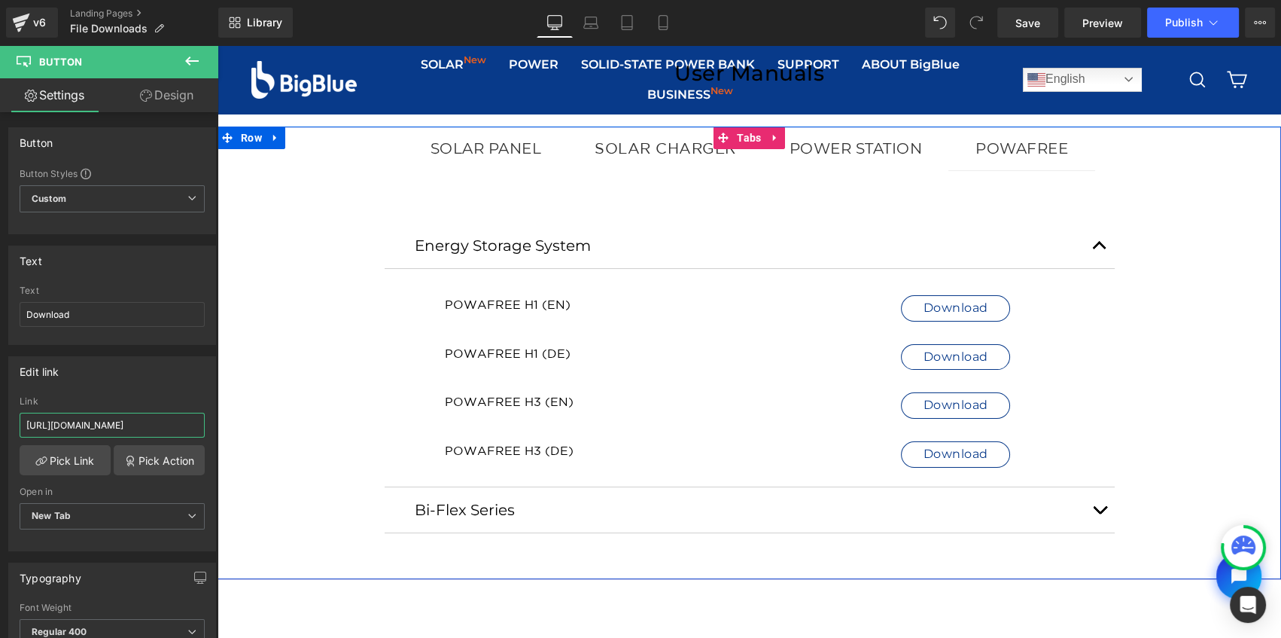
drag, startPoint x: 242, startPoint y: 467, endPoint x: 300, endPoint y: 422, distance: 72.9
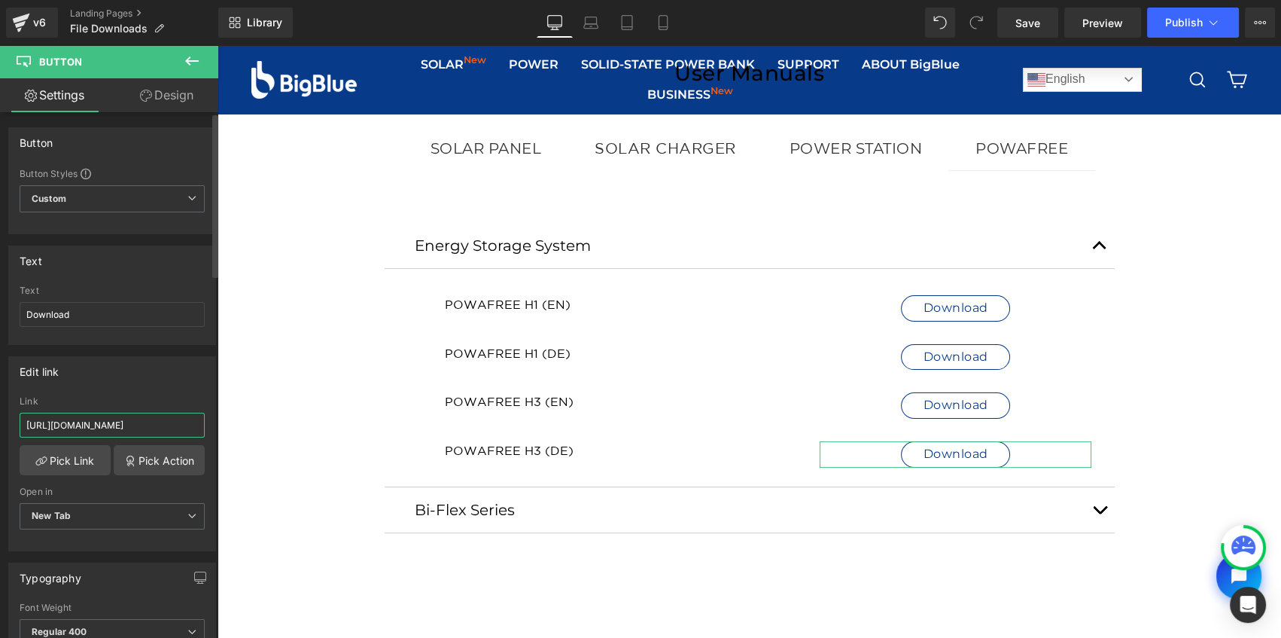
type input "https://drive.google.com/file/d/1Miv7AYXtSdGtKX9GX-3qZKTGvNKVAJes/view?usp=driv…"
click at [163, 396] on div "Link" at bounding box center [112, 401] width 185 height 11
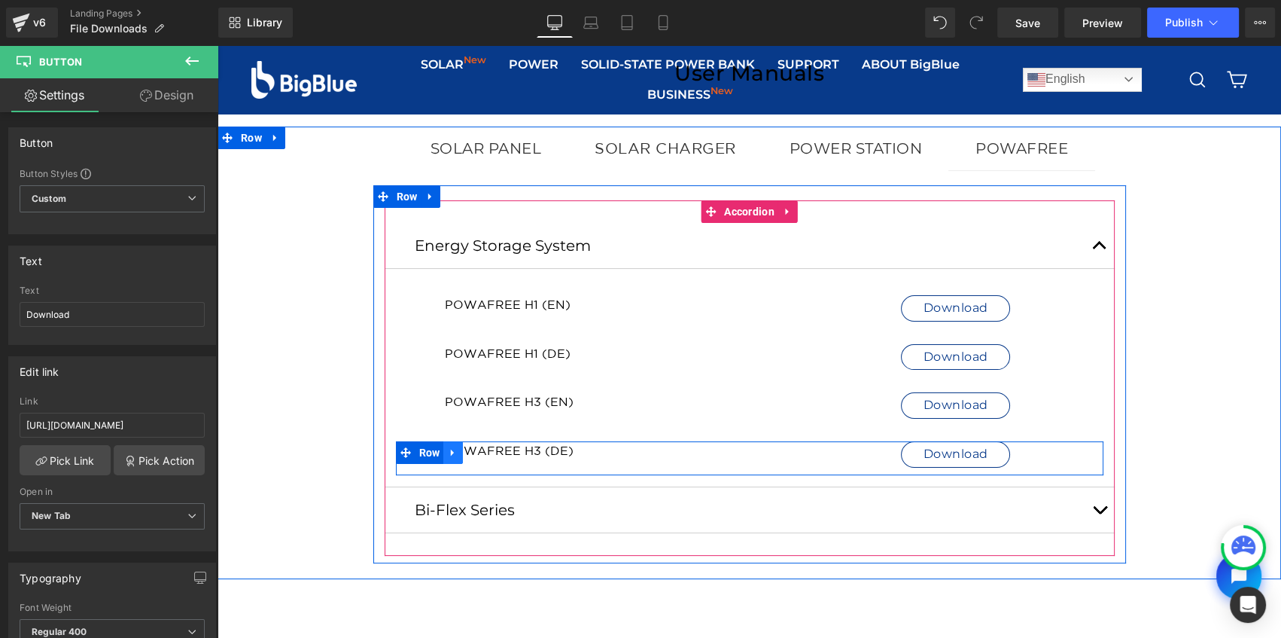
click at [451, 452] on icon at bounding box center [452, 452] width 3 height 7
click at [467, 449] on icon at bounding box center [472, 452] width 11 height 11
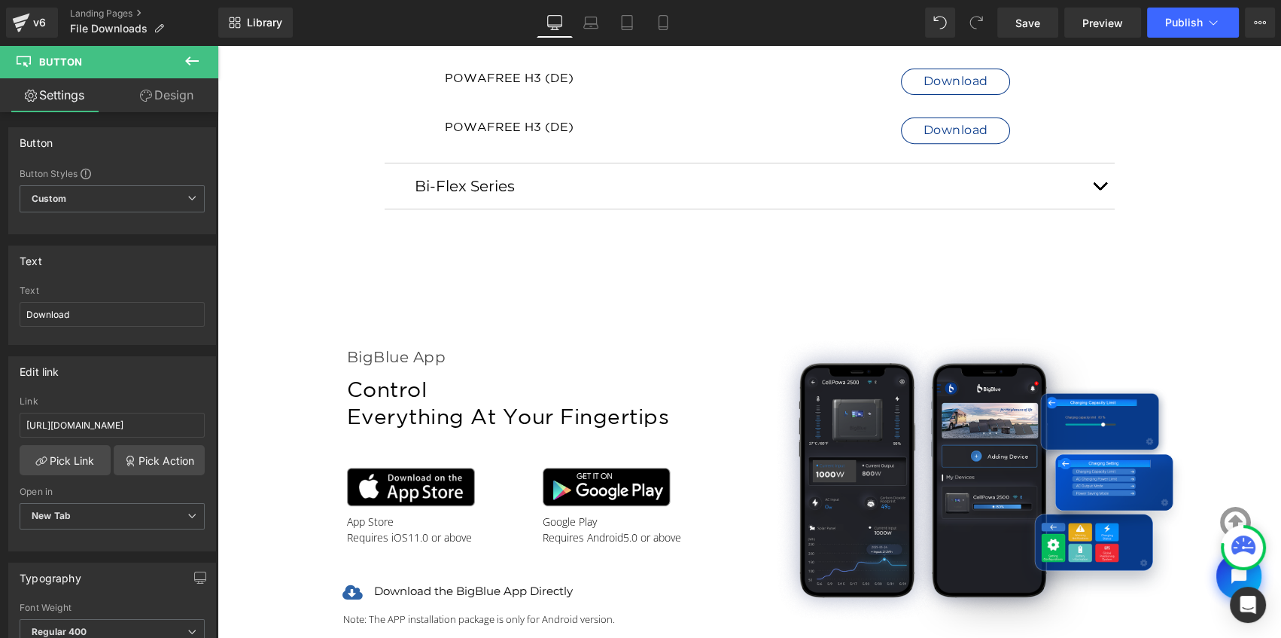
scroll to position [588, 0]
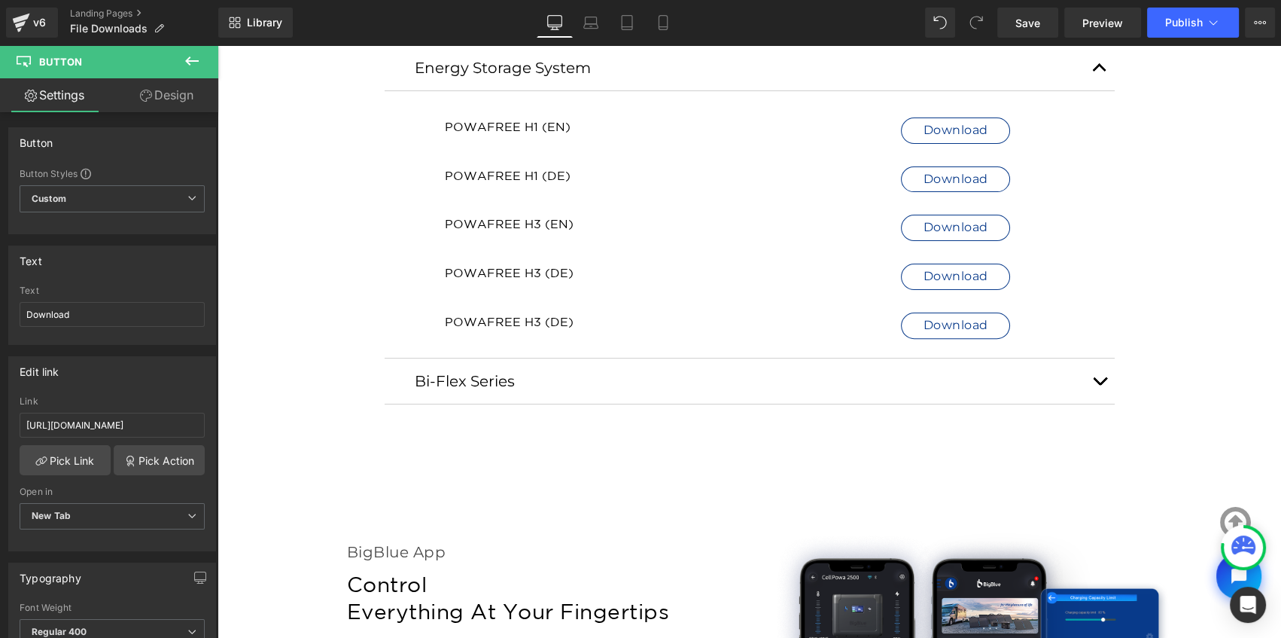
click at [537, 321] on h1 "POWAFREE H3 (DE)" at bounding box center [621, 321] width 352 height 18
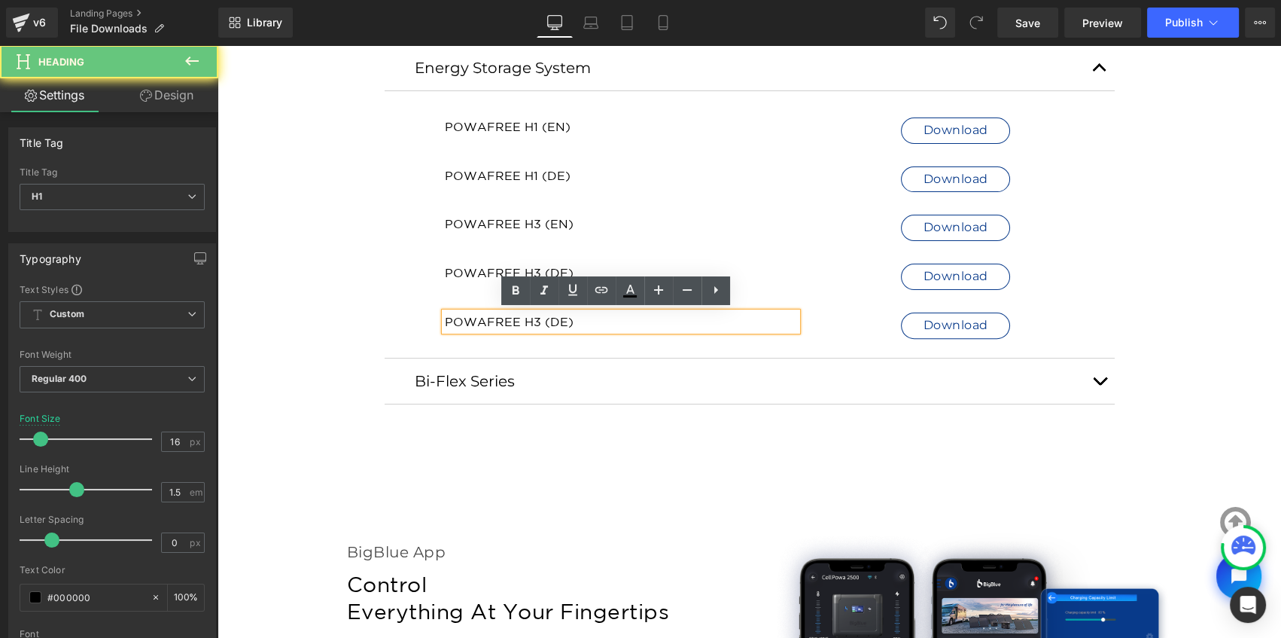
click at [532, 321] on h1 "POWAFREE H3 (DE)" at bounding box center [621, 321] width 352 height 18
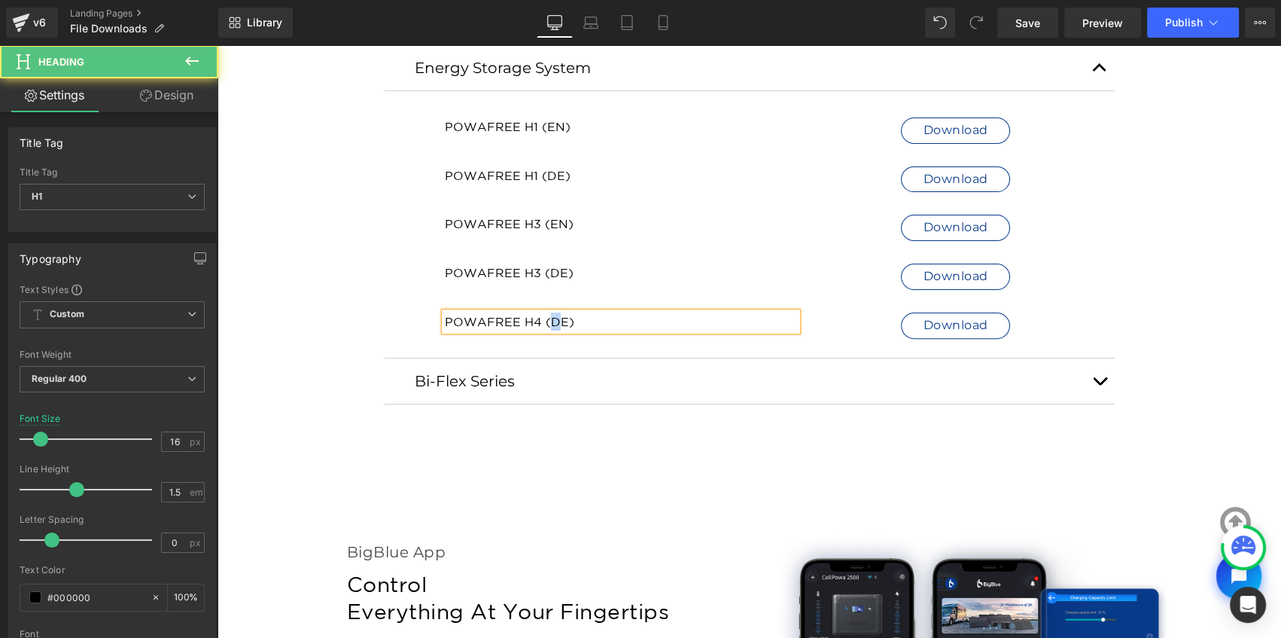
drag, startPoint x: 556, startPoint y: 322, endPoint x: 545, endPoint y: 323, distance: 11.3
click at [545, 323] on h1 "POWAFREE H4 (DE)" at bounding box center [621, 321] width 352 height 18
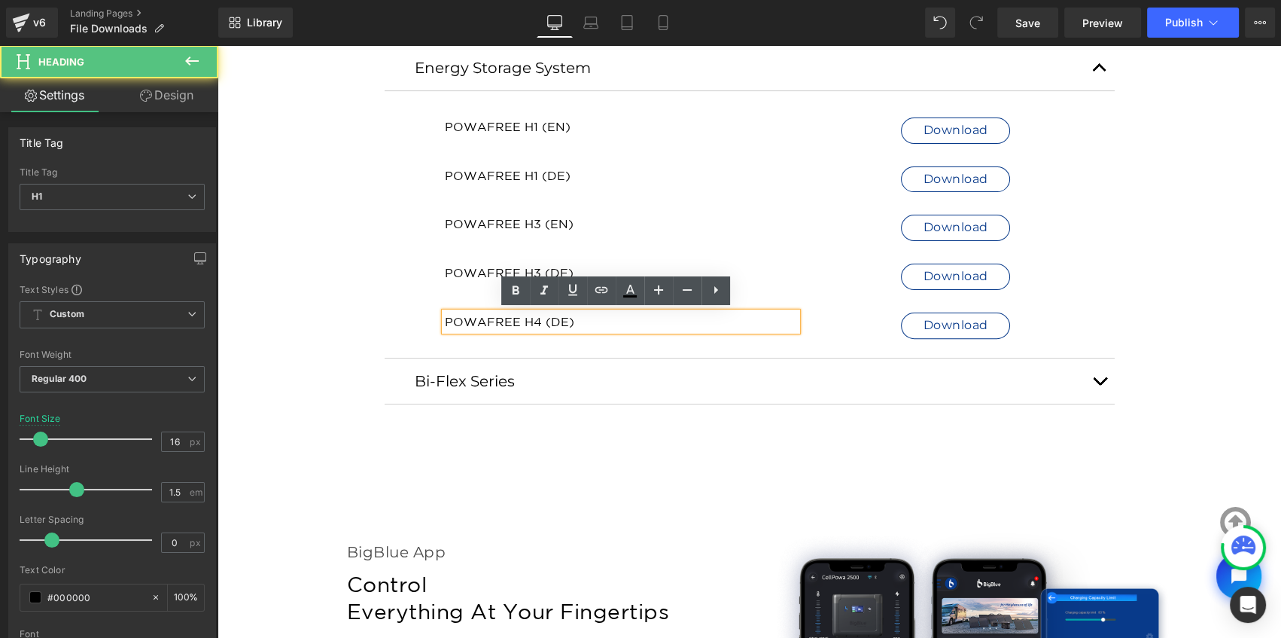
click at [563, 316] on h1 "POWAFREE H4 (DE)" at bounding box center [621, 321] width 352 height 18
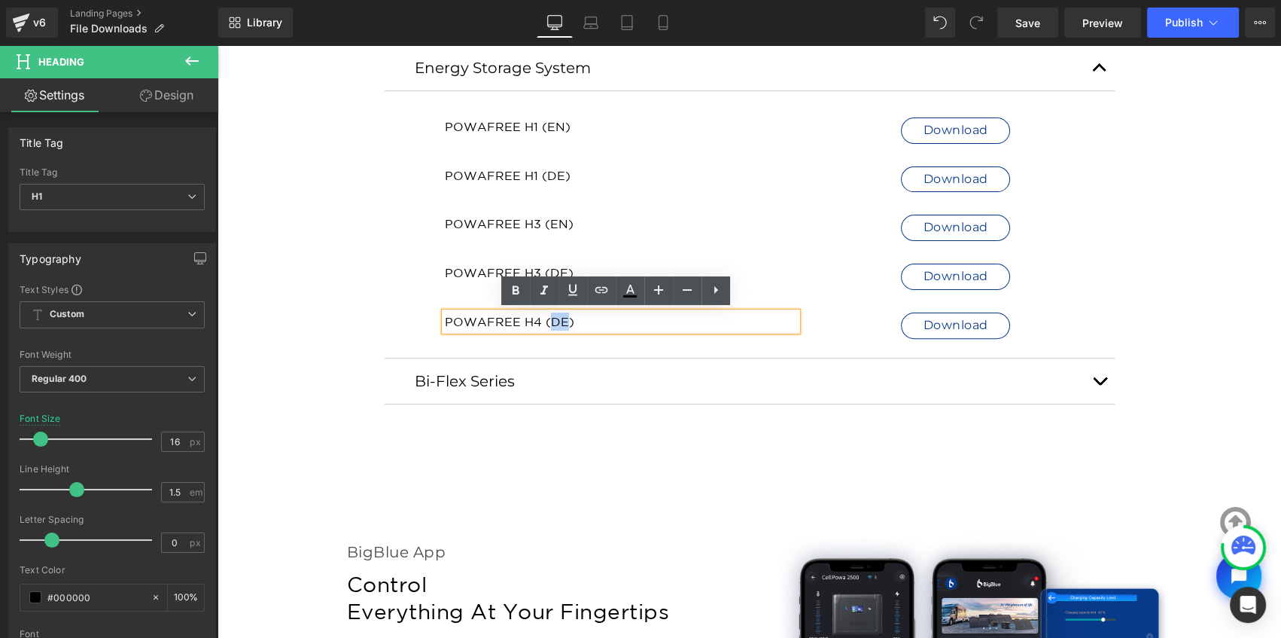
drag, startPoint x: 558, startPoint y: 317, endPoint x: 544, endPoint y: 321, distance: 14.1
click at [544, 321] on h1 "POWAFREE H4 (DE)" at bounding box center [621, 321] width 352 height 18
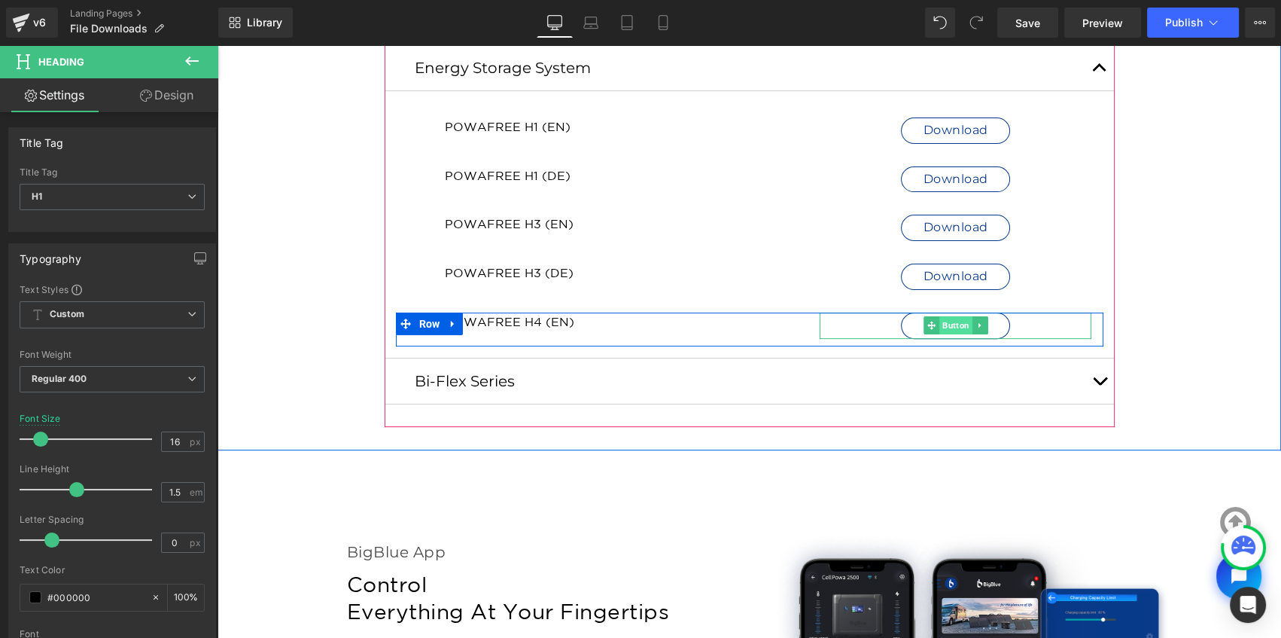
click at [953, 330] on span "Button" at bounding box center [955, 325] width 33 height 18
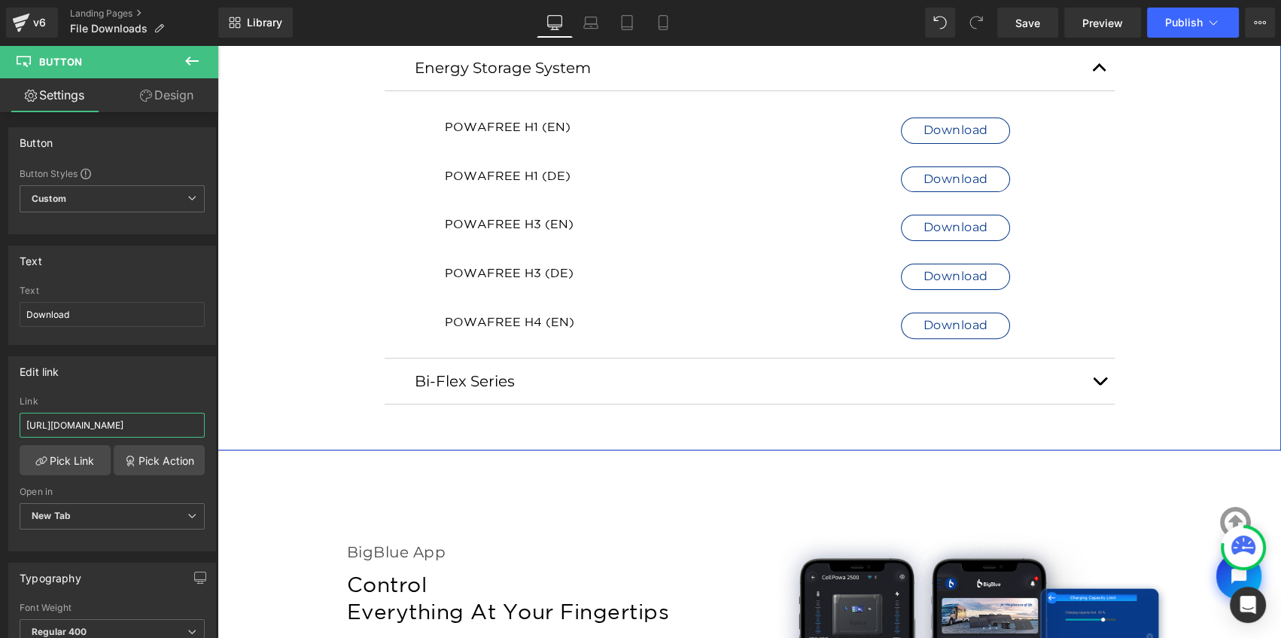
drag, startPoint x: 246, startPoint y: 465, endPoint x: 294, endPoint y: 420, distance: 65.5
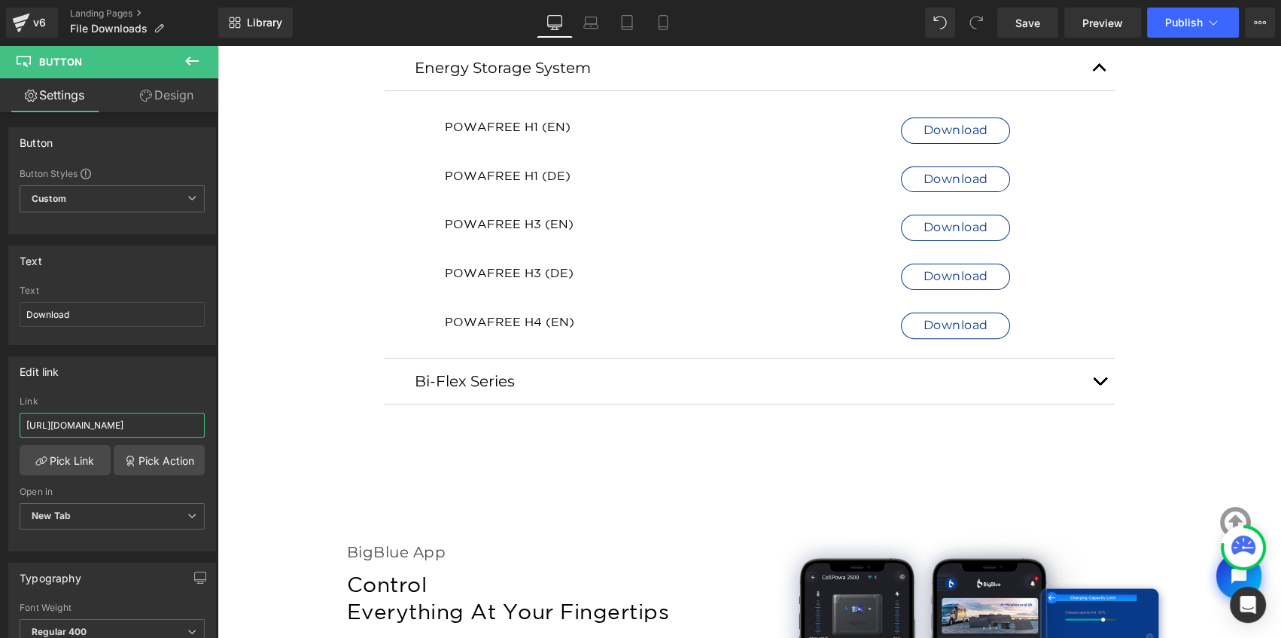
paste input "BDulk7E12jR65SPs9RRkFZjEz4ujZ4wG"
type input "https://drive.google.com/file/d/1BDulk7E12jR65SPs9RRkFZjEz4ujZ4wG/view?usp=driv…"
click at [157, 383] on div "Edit link" at bounding box center [112, 371] width 206 height 29
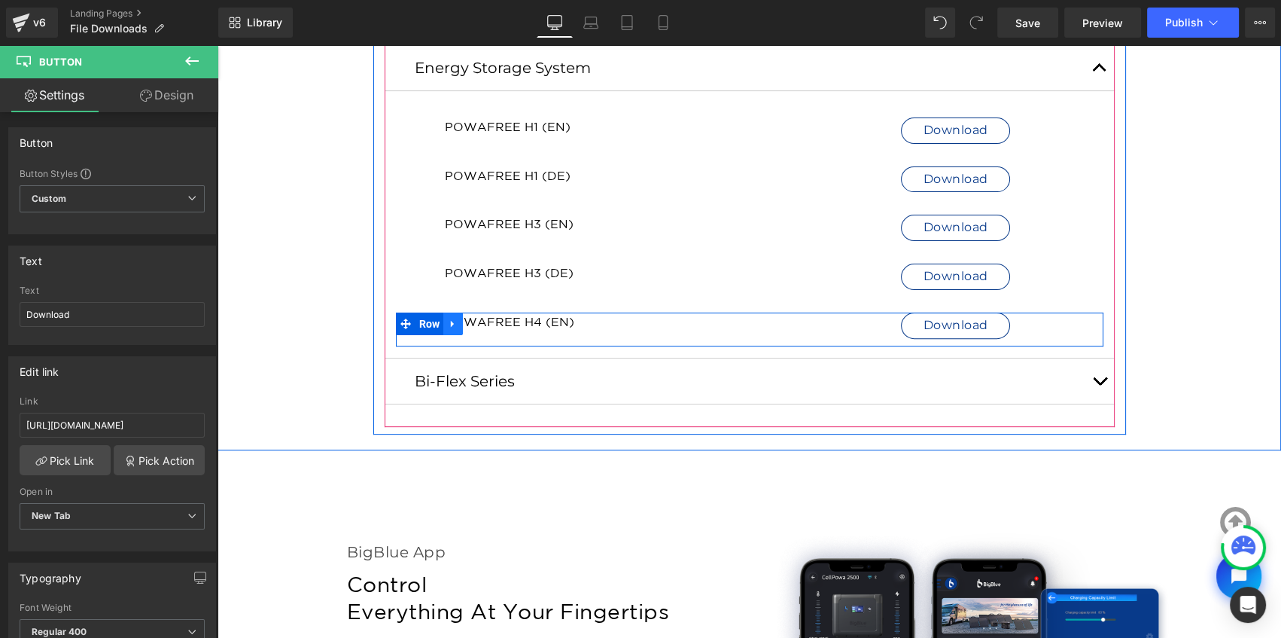
click at [451, 322] on icon at bounding box center [452, 324] width 3 height 7
click at [467, 324] on icon at bounding box center [472, 323] width 11 height 11
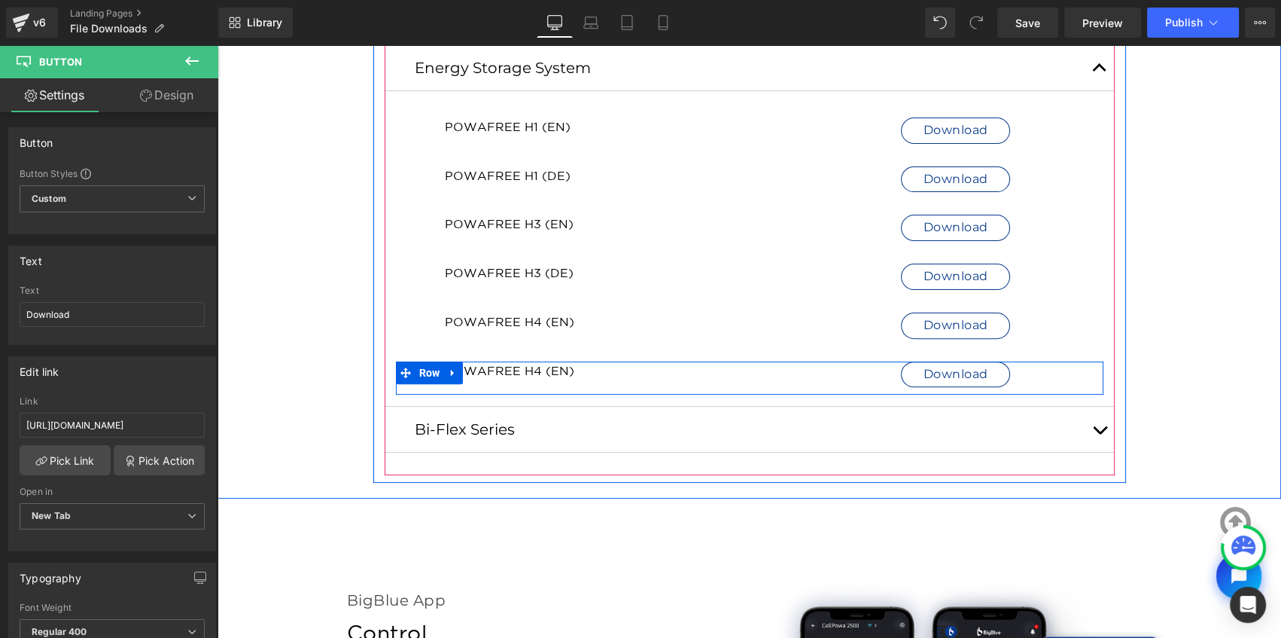
click at [558, 368] on h1 "POWAFREE H4 (EN)" at bounding box center [621, 370] width 352 height 18
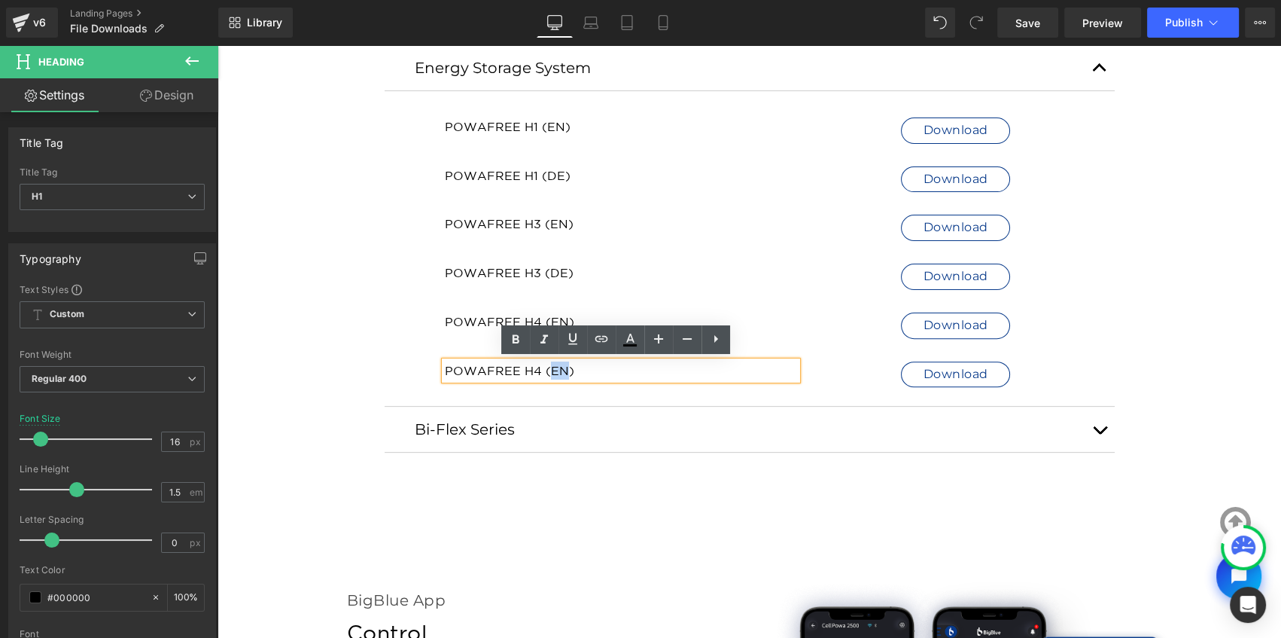
drag, startPoint x: 561, startPoint y: 369, endPoint x: 545, endPoint y: 368, distance: 15.8
click at [545, 368] on h1 "POWAFREE H4 (EN)" at bounding box center [621, 370] width 352 height 18
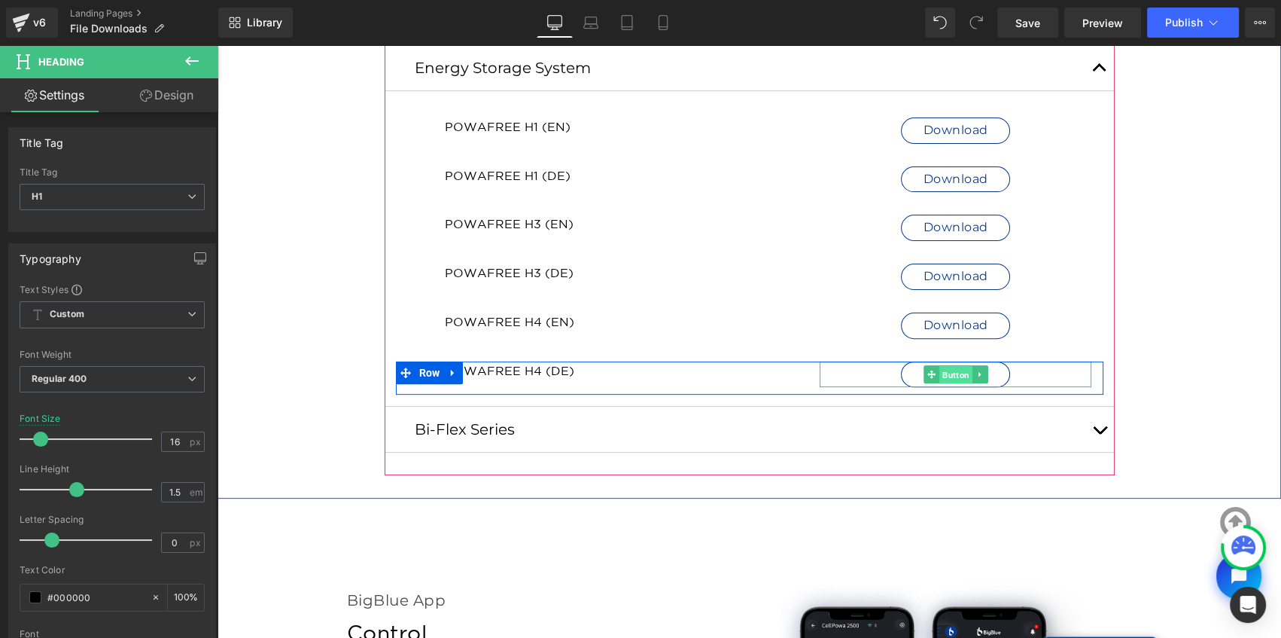
click at [946, 370] on span "Button" at bounding box center [955, 375] width 33 height 18
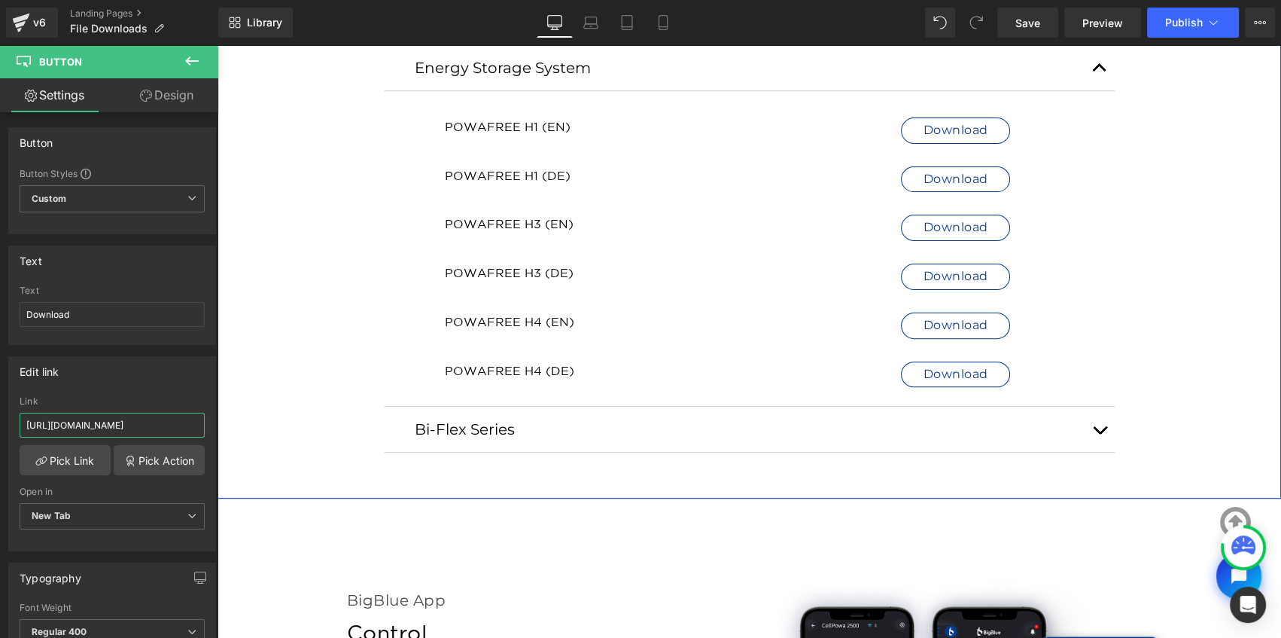
drag, startPoint x: 245, startPoint y: 472, endPoint x: 253, endPoint y: 442, distance: 31.2
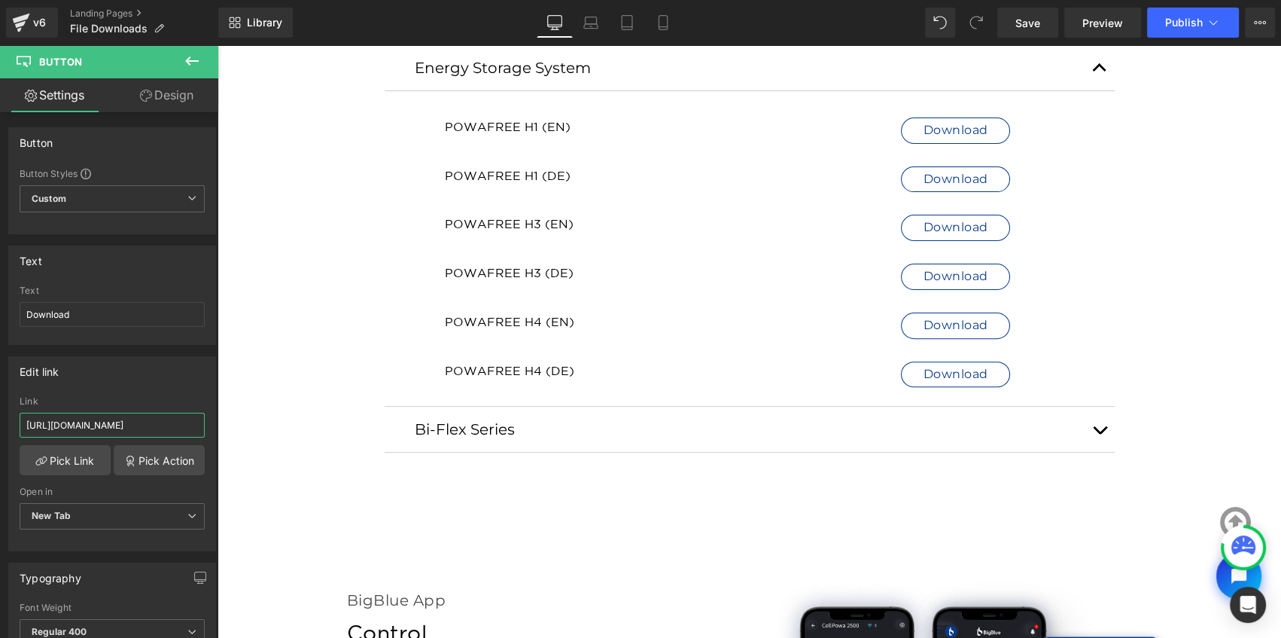
paste input "l82gJAERP5lAYS9VxbfldMBHY8h1ZeP2"
type input "https://drive.google.com/file/d/1l82gJAERP5lAYS9VxbfldMBHY8h1ZeP2/view?usp=driv…"
click at [123, 376] on div "Edit link" at bounding box center [112, 371] width 206 height 29
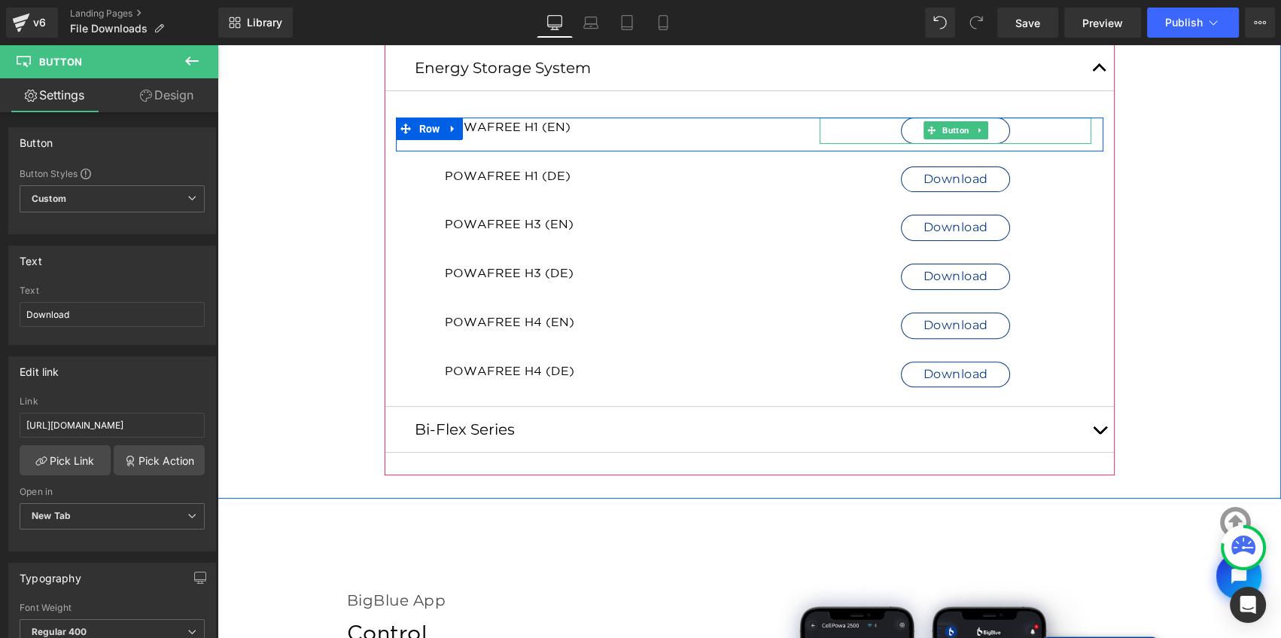
drag, startPoint x: 955, startPoint y: 127, endPoint x: 281, endPoint y: 306, distance: 697.6
click at [955, 127] on span "Button" at bounding box center [955, 130] width 33 height 18
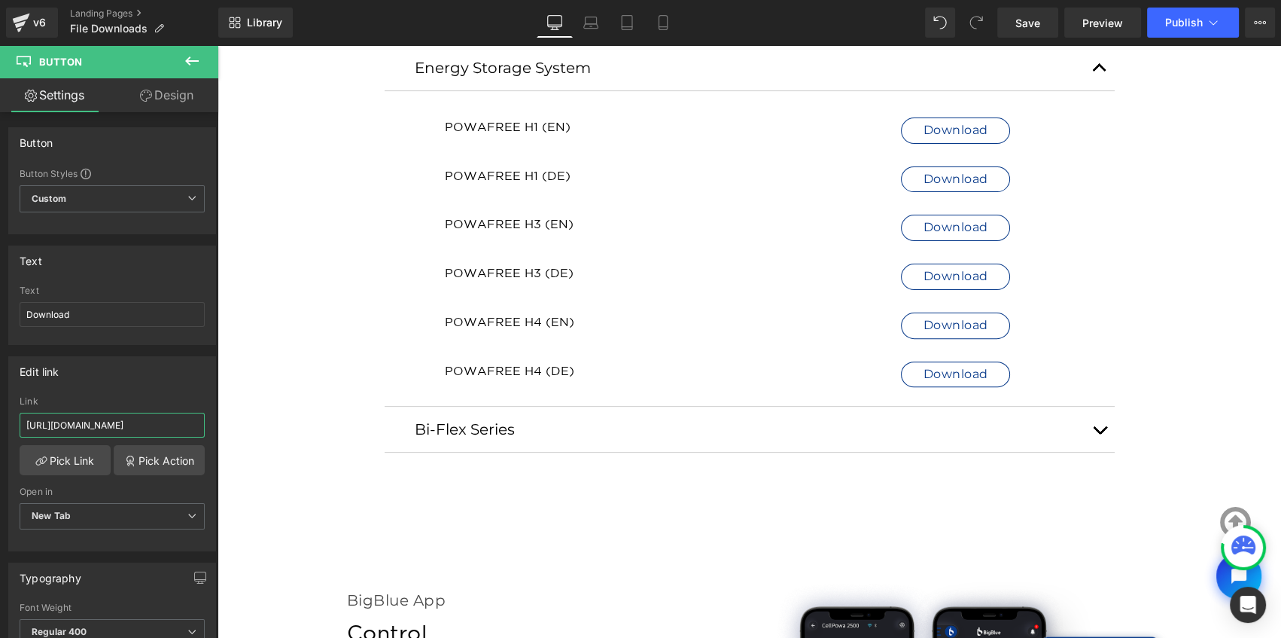
drag, startPoint x: 242, startPoint y: 470, endPoint x: 253, endPoint y: 435, distance: 37.1
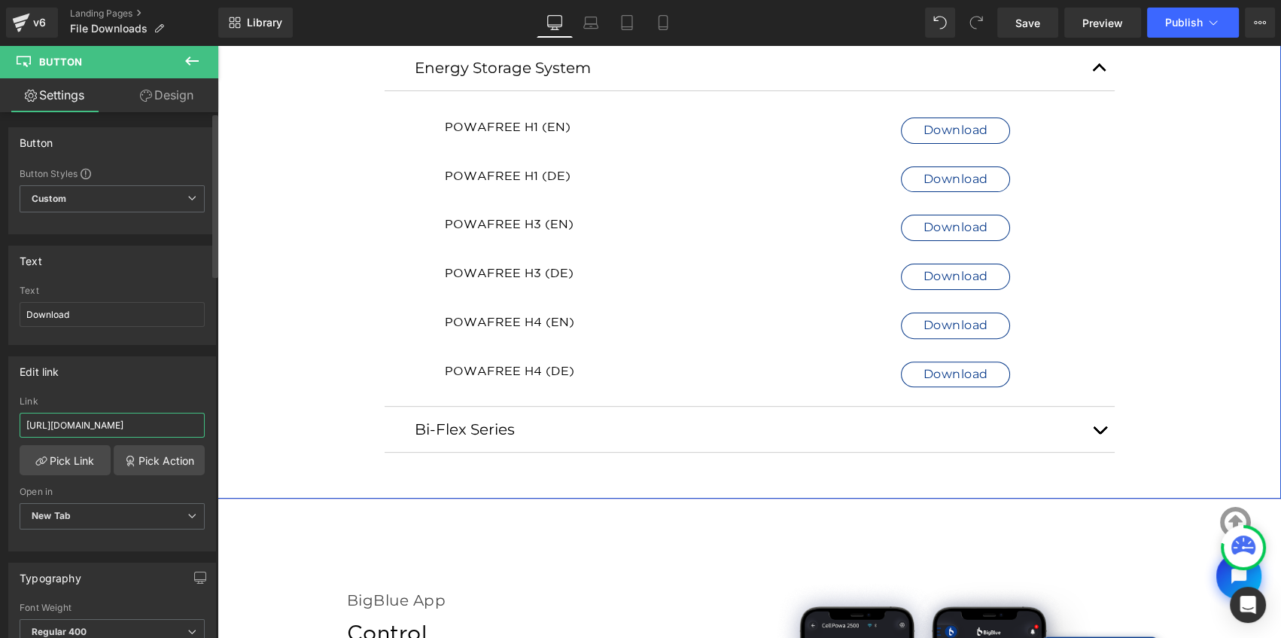
paste input "OvU5qsx43EIqZsDHYKGdIil77LAu9oHw/view?usp=drive_link"
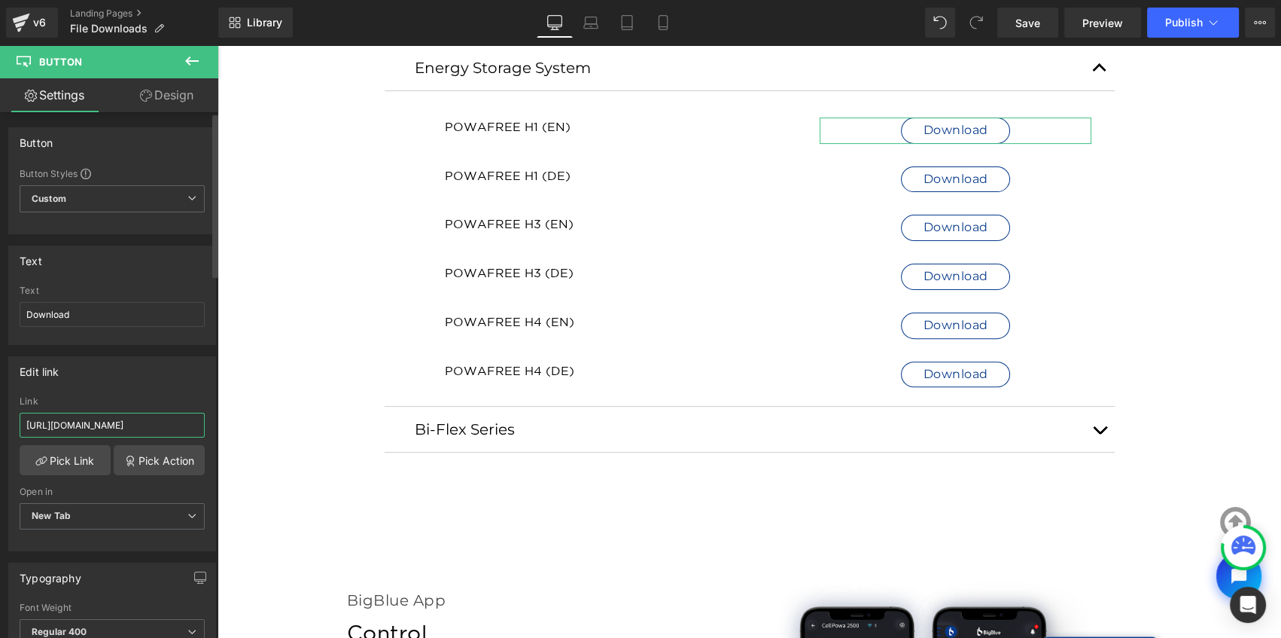
scroll to position [0, 231]
type input "https://drive.google.com/file/d/1OvU5qsx43EIqZsDHYKGdIil77LAu9oHw/view?usp=driv…"
click at [133, 382] on div "Edit link" at bounding box center [112, 371] width 206 height 29
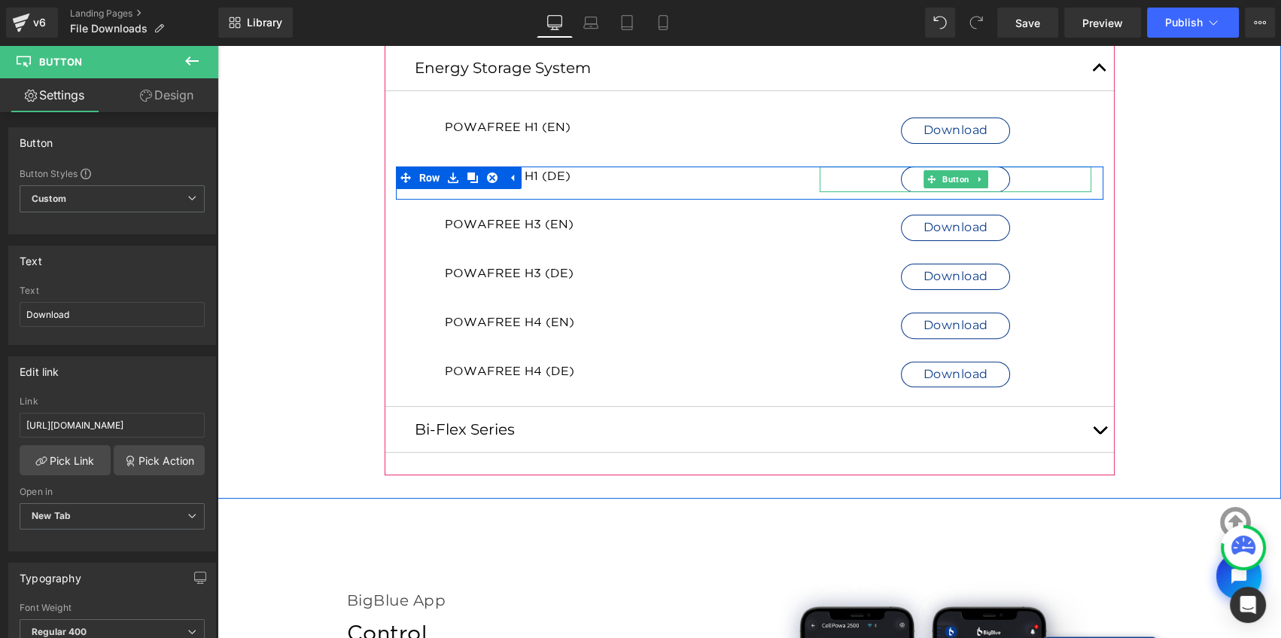
drag, startPoint x: 943, startPoint y: 180, endPoint x: 889, endPoint y: 197, distance: 56.9
click at [943, 180] on span "Button" at bounding box center [955, 179] width 33 height 18
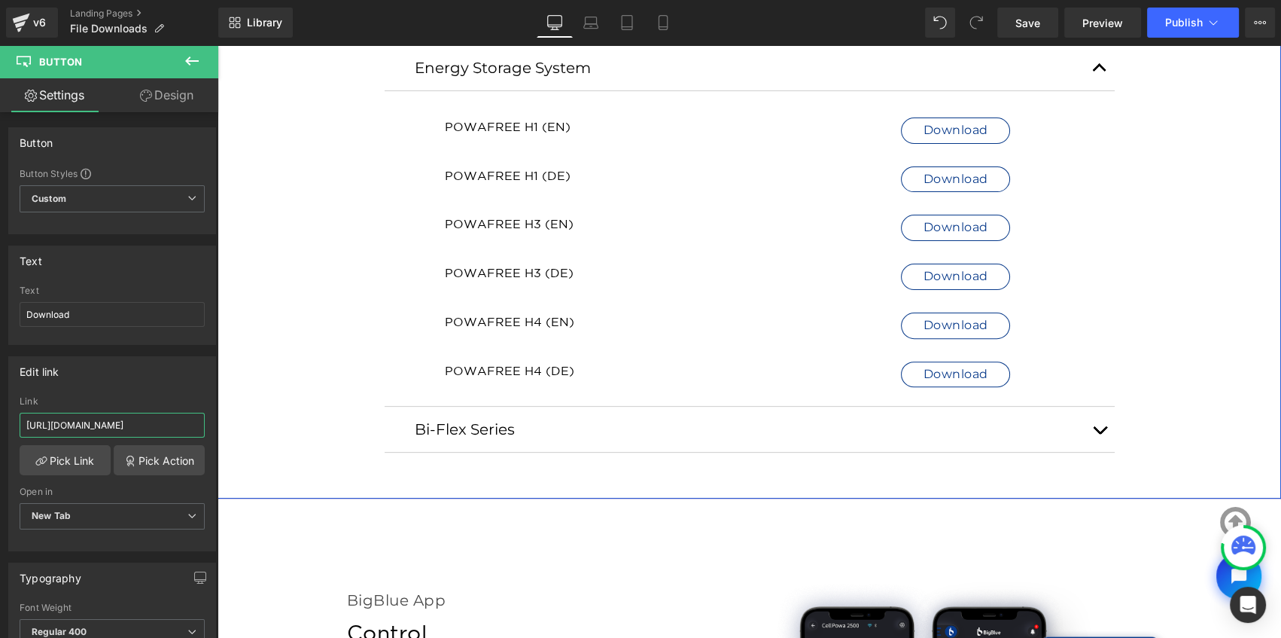
drag, startPoint x: 238, startPoint y: 471, endPoint x: 349, endPoint y: 425, distance: 120.8
paste input "jphnvIAlhUx_IIUjIj-coIYng7IN8ogX/view?usp=drive_link"
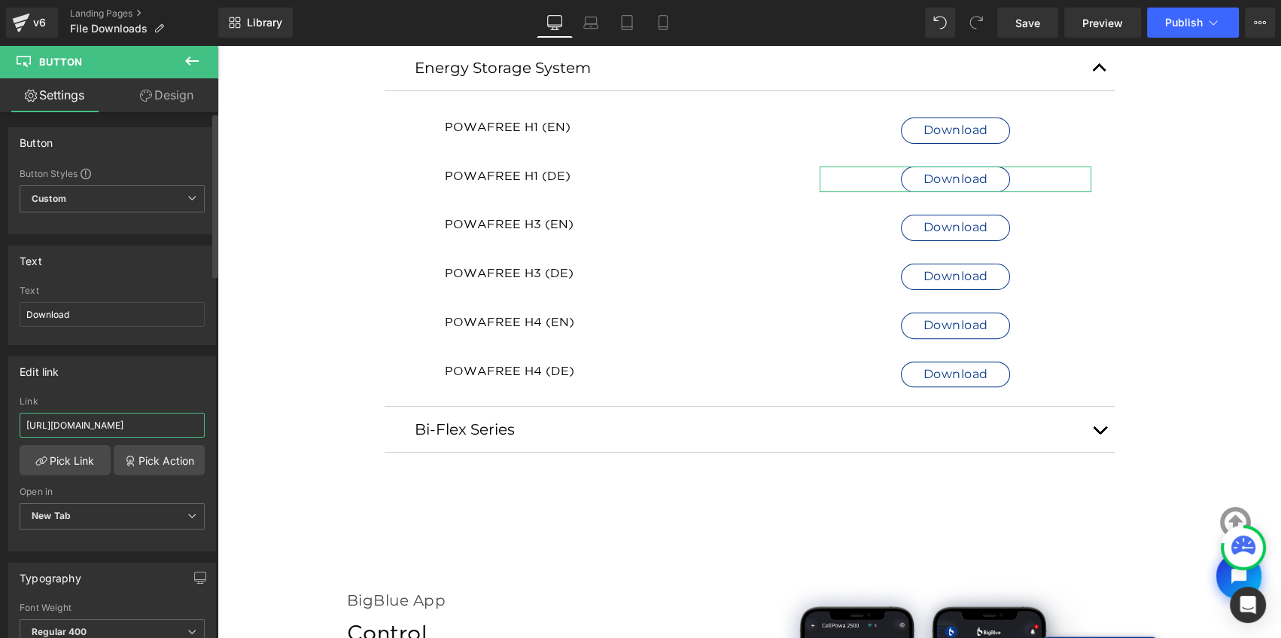
type input "https://drive.google.com/file/d/1jphnvIAlhUx_IIUjIj-coIYng7IN8ogX/view?usp=driv…"
click at [141, 387] on div "Edit link https://drive.google.com/file/d/1englgV6Mc3Byhsd7KB3tNATwQ8WFFVRc/vie…" at bounding box center [112, 453] width 208 height 195
drag, startPoint x: 1025, startPoint y: 15, endPoint x: 171, endPoint y: 339, distance: 913.8
click at [1025, 15] on span "Save" at bounding box center [1027, 23] width 25 height 16
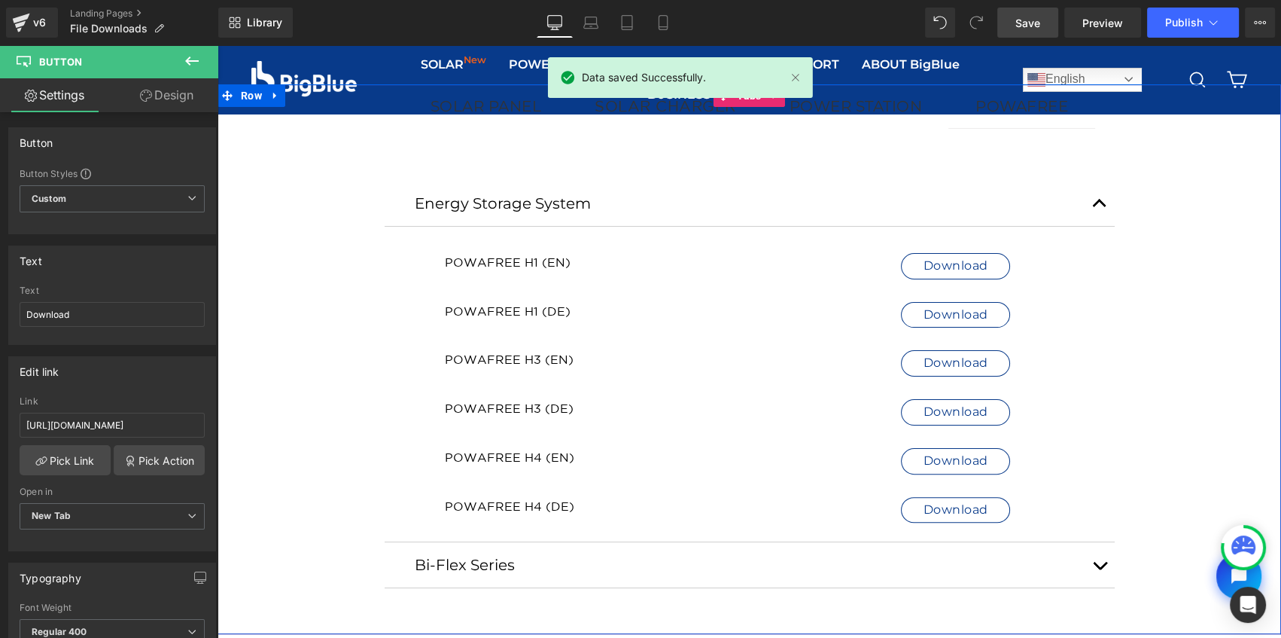
scroll to position [452, 0]
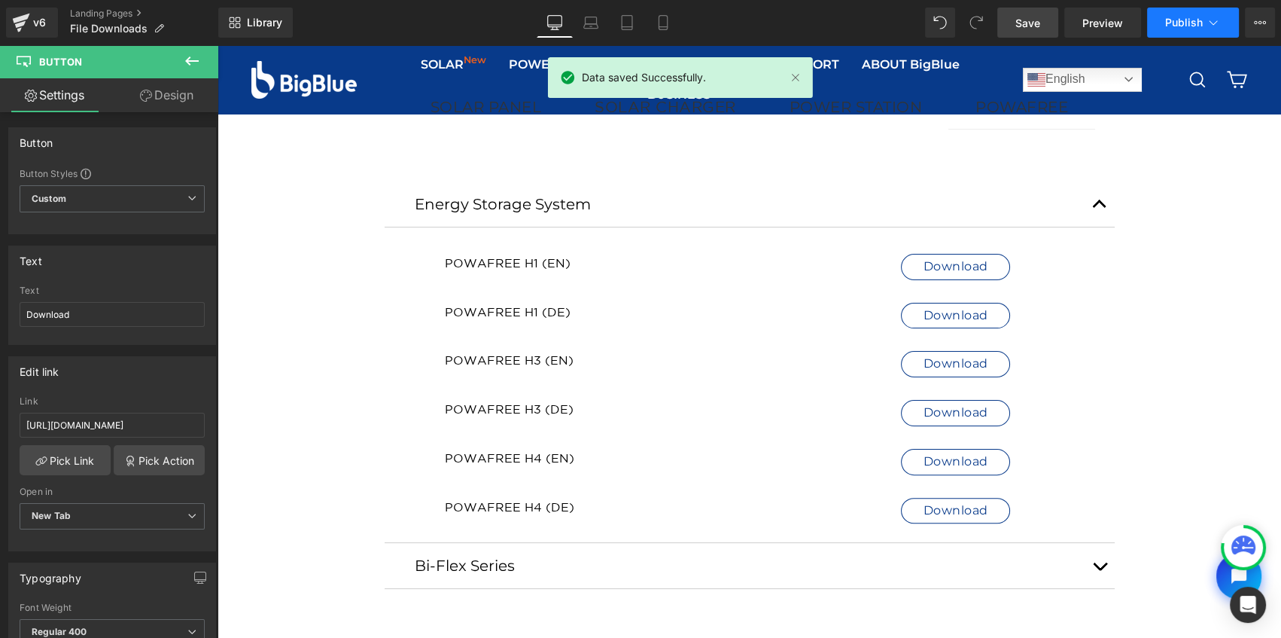
click at [1174, 23] on span "Publish" at bounding box center [1184, 23] width 38 height 12
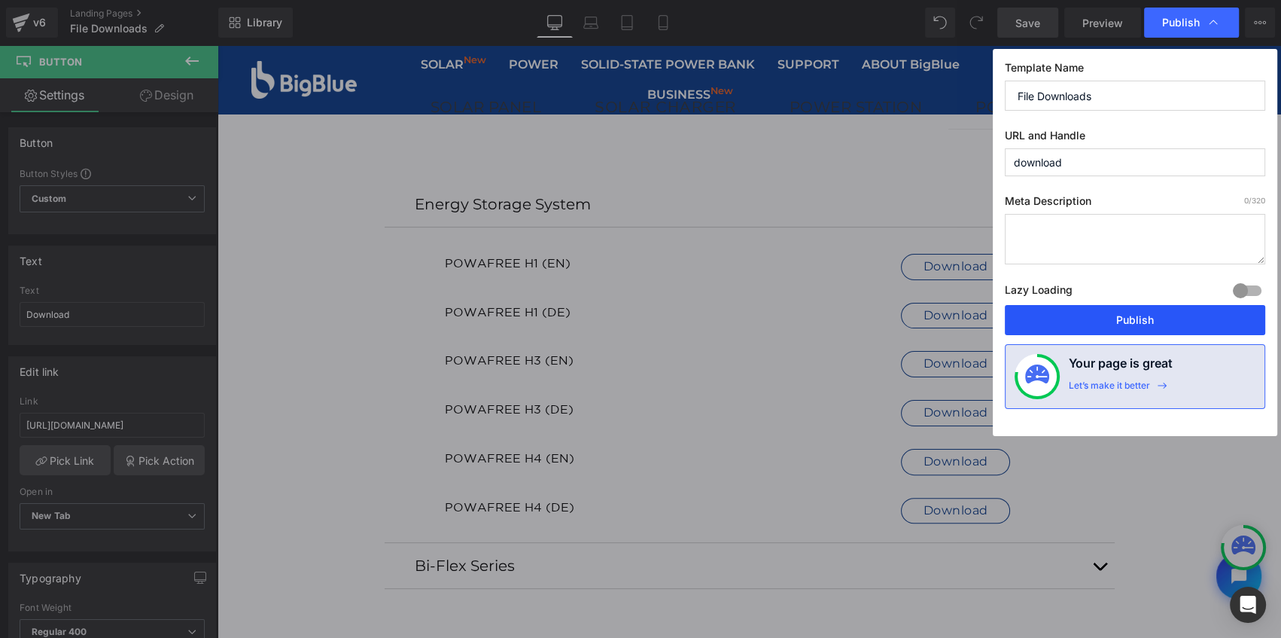
click at [1124, 307] on button "Publish" at bounding box center [1135, 320] width 260 height 30
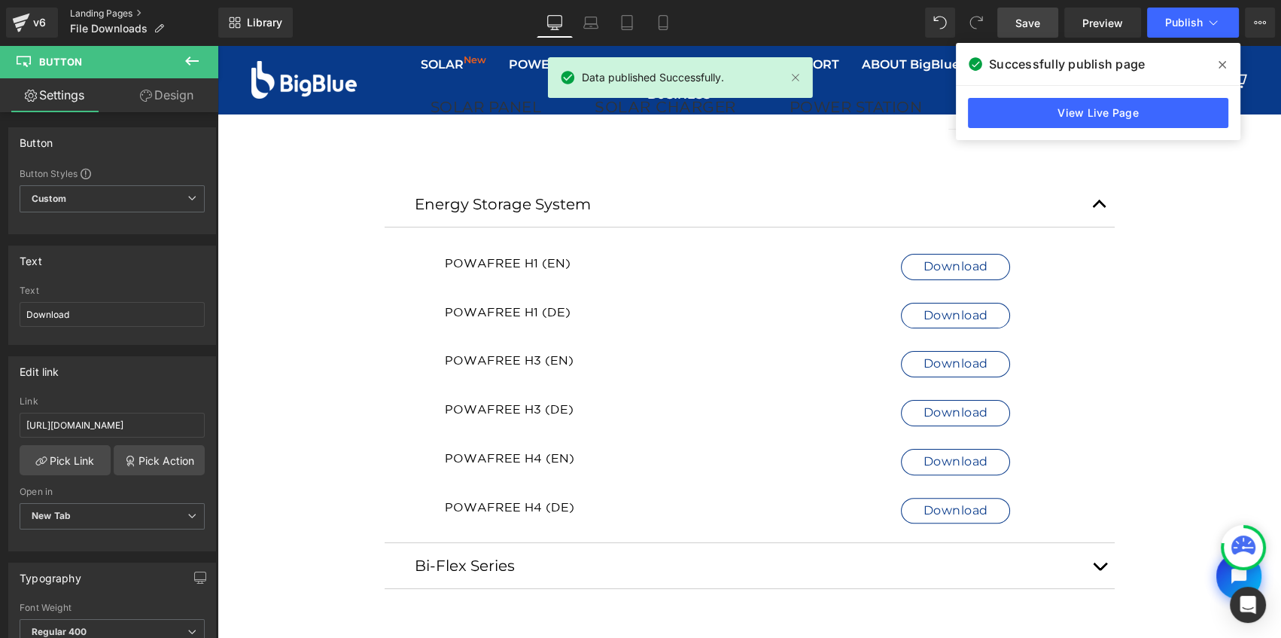
click at [82, 17] on link "Landing Pages" at bounding box center [144, 14] width 148 height 12
